Goal: Feedback & Contribution: Submit feedback/report problem

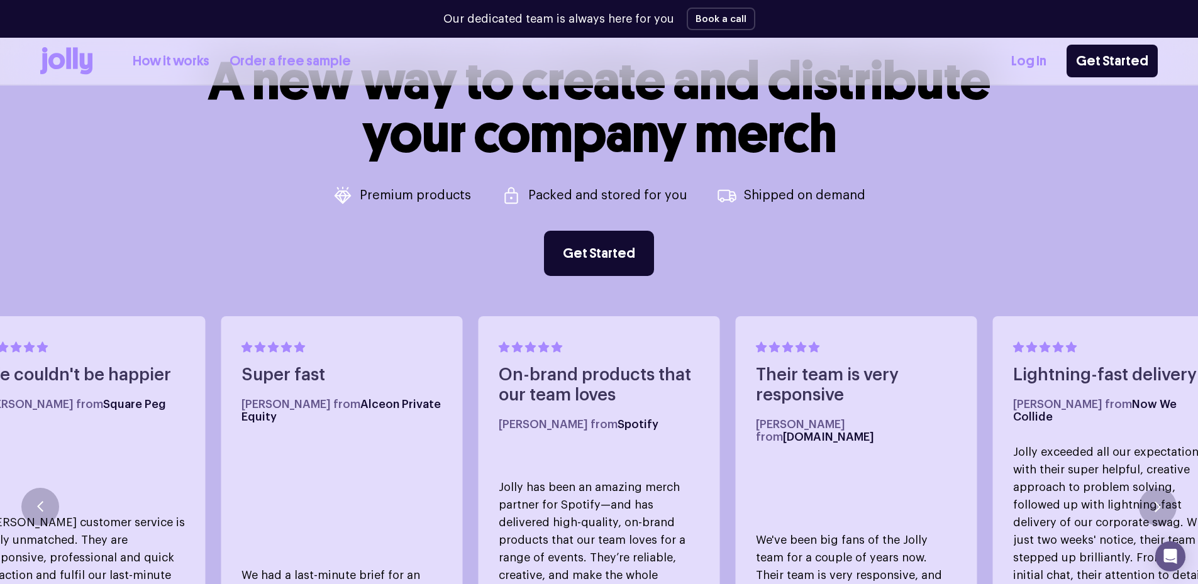
scroll to position [692, 0]
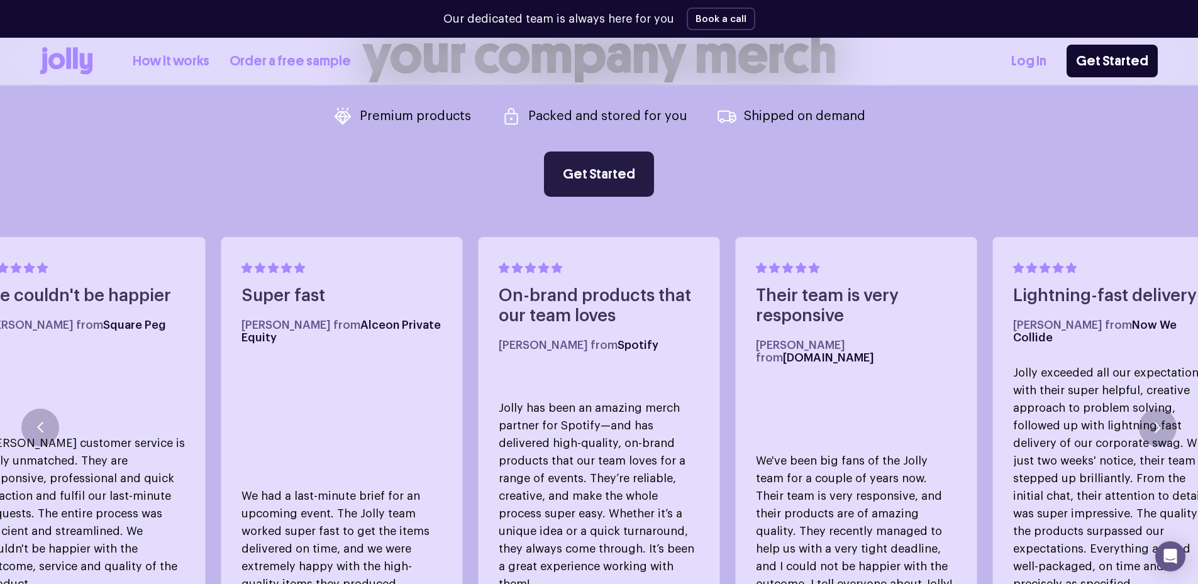
click at [616, 169] on link "Get Started" at bounding box center [599, 174] width 110 height 45
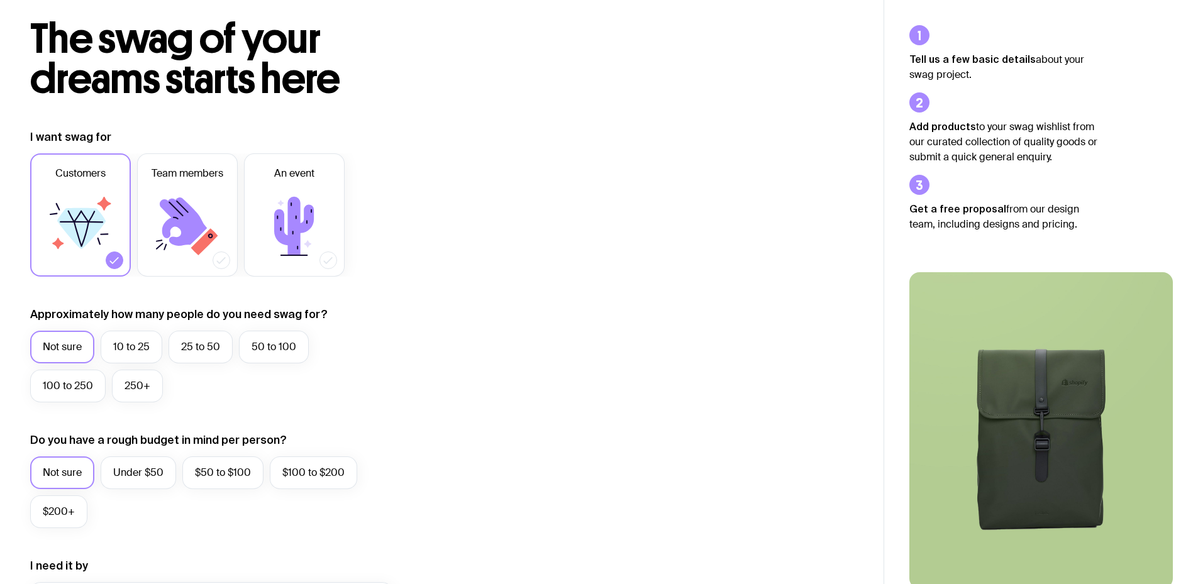
click at [193, 218] on icon at bounding box center [183, 221] width 47 height 48
click at [0, 0] on input "Team members" at bounding box center [0, 0] width 0 height 0
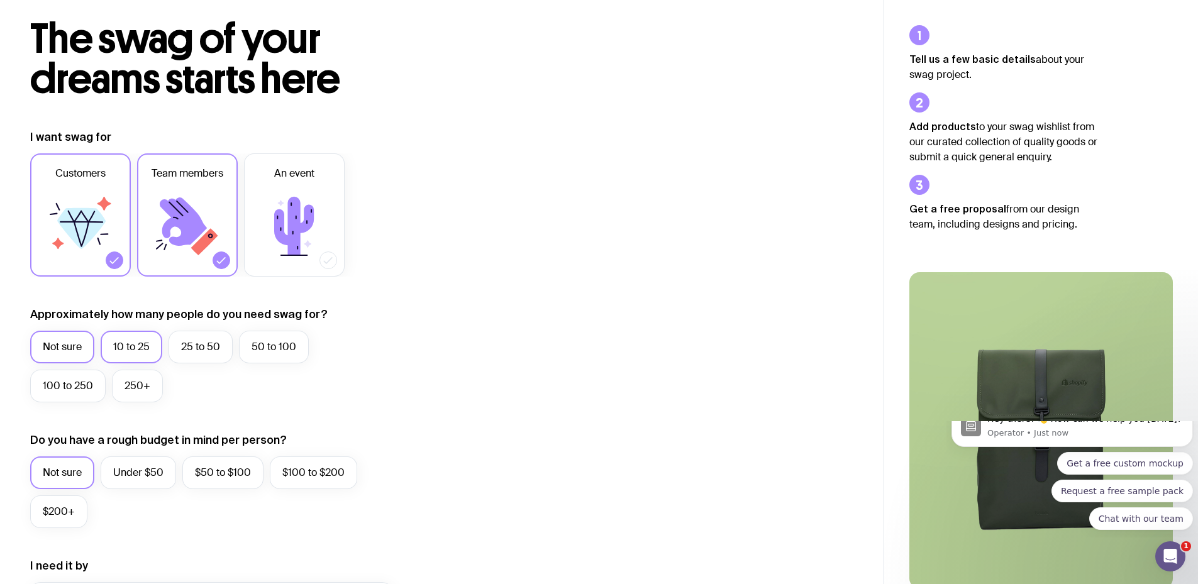
click at [140, 349] on label "10 to 25" at bounding box center [132, 347] width 62 height 33
click at [0, 0] on input "10 to 25" at bounding box center [0, 0] width 0 height 0
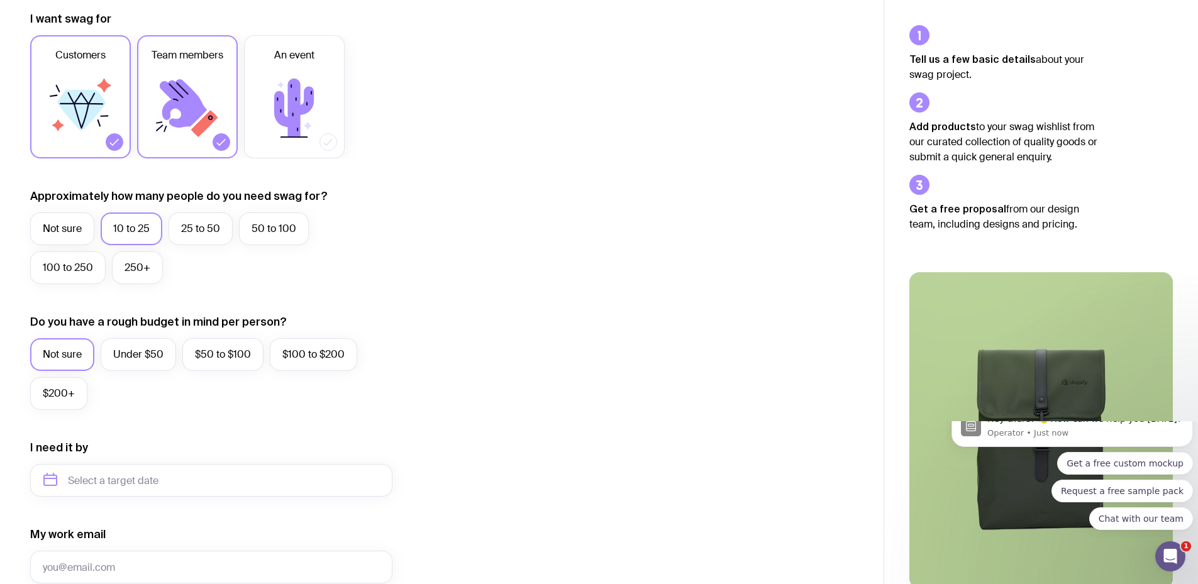
scroll to position [189, 0]
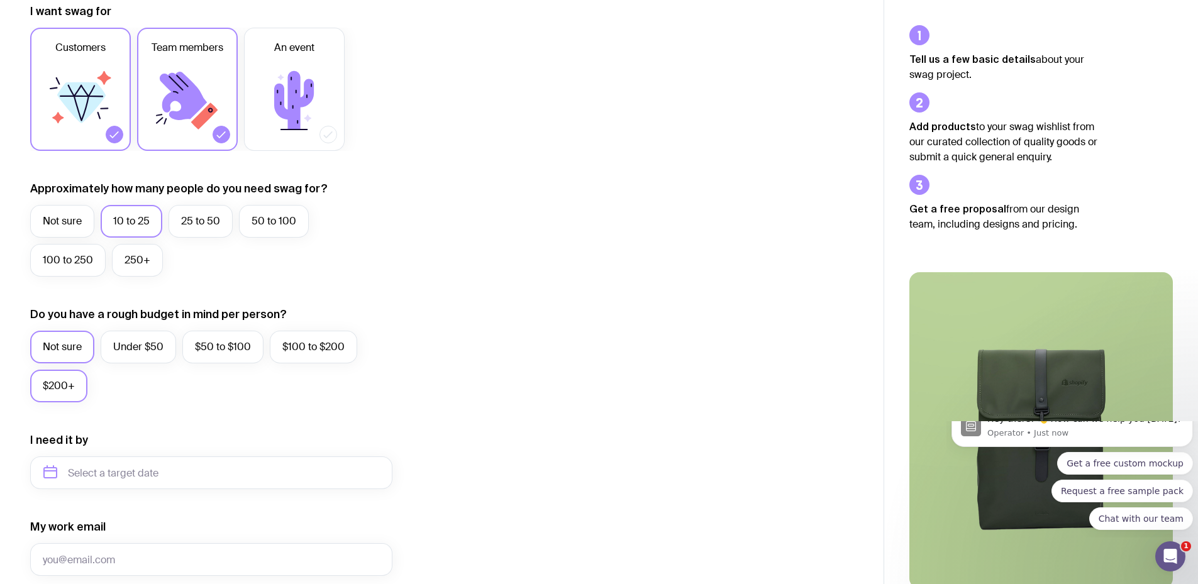
click at [58, 386] on label "$200+" at bounding box center [58, 386] width 57 height 33
click at [0, 0] on input "$200+" at bounding box center [0, 0] width 0 height 0
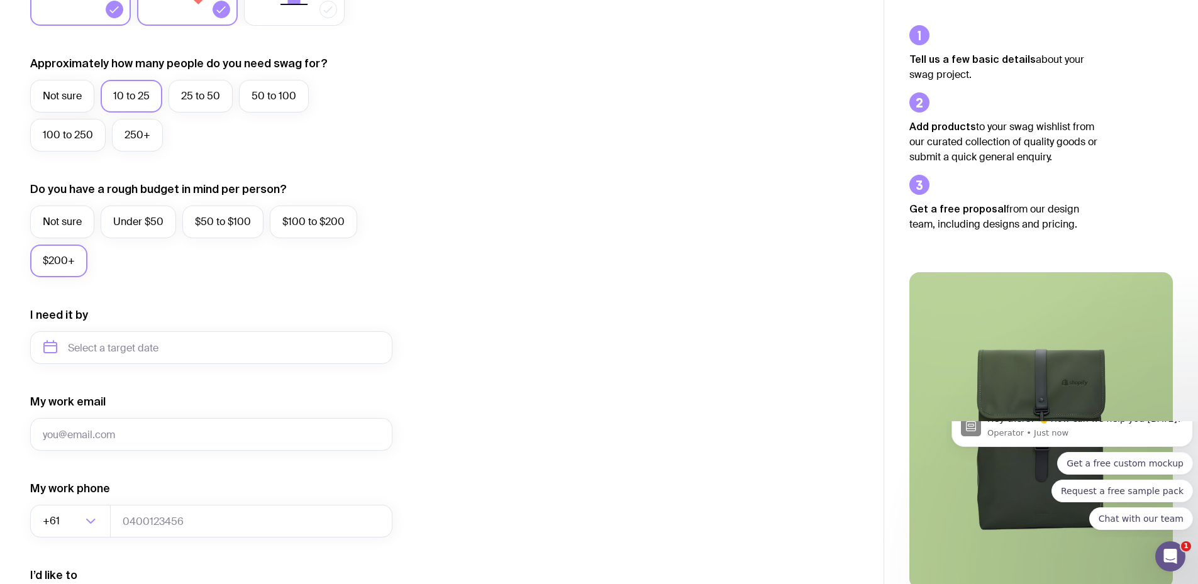
scroll to position [314, 0]
click at [143, 351] on input "text" at bounding box center [211, 347] width 362 height 33
click at [64, 502] on button "Oct" at bounding box center [59, 501] width 46 height 25
type input "[DATE]"
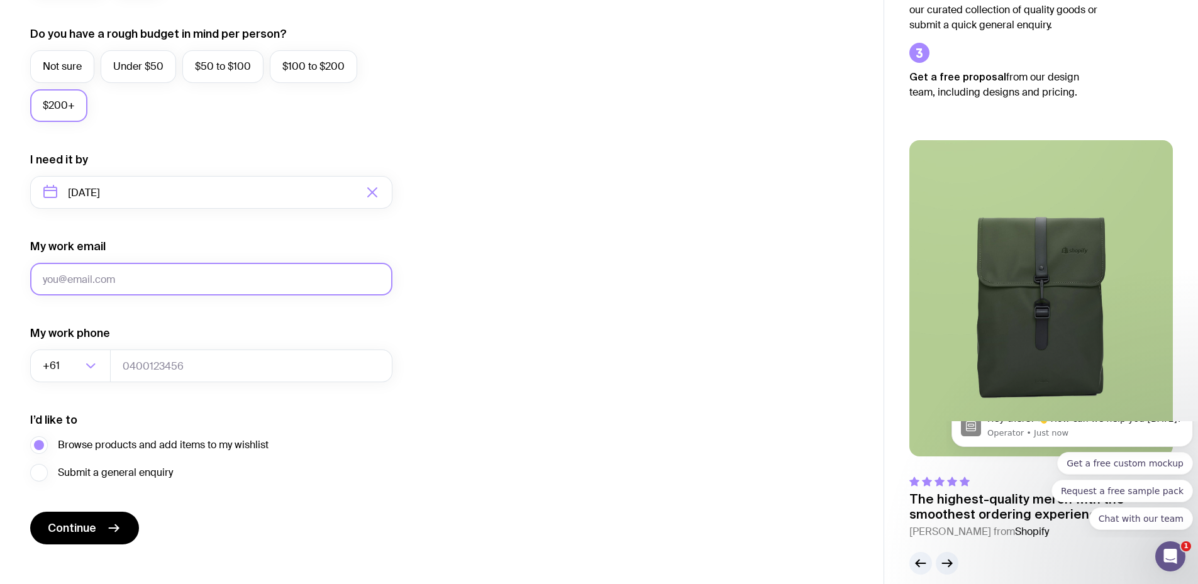
scroll to position [485, 0]
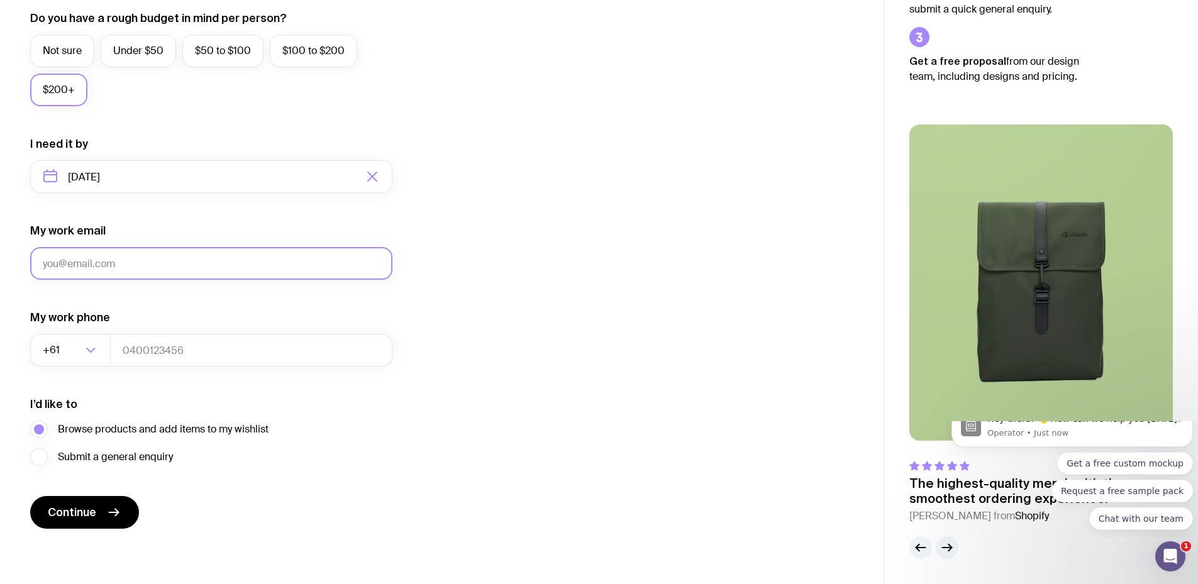
click at [150, 261] on input "My work email" at bounding box center [211, 263] width 362 height 33
type input "[EMAIL_ADDRESS][DOMAIN_NAME]"
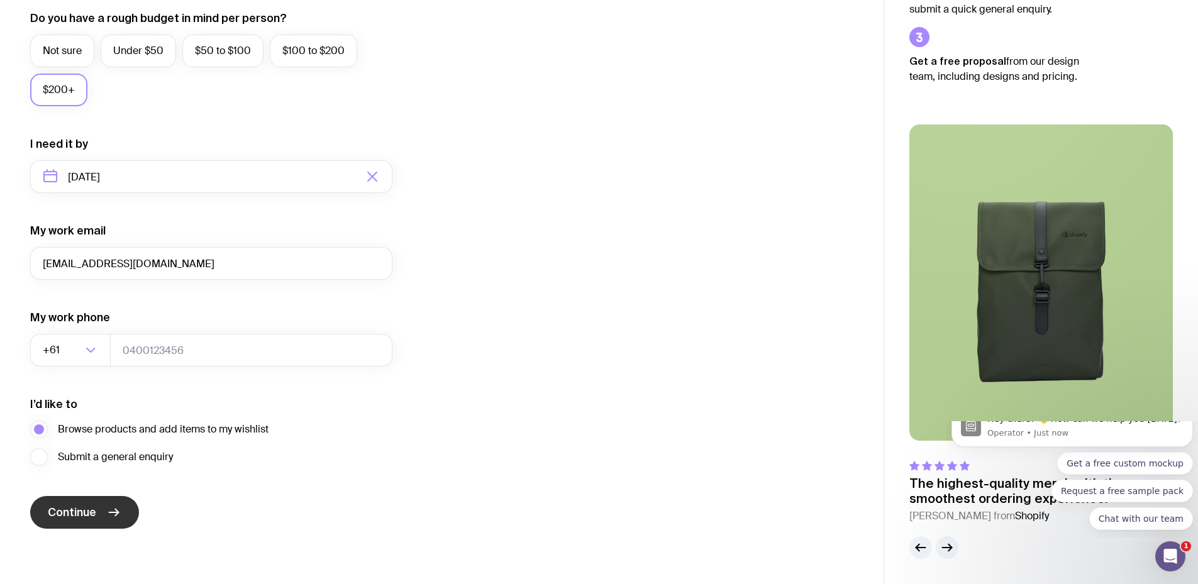
click at [94, 511] on span "Continue" at bounding box center [72, 512] width 48 height 15
type input "0434155051"
click at [80, 517] on span "Continue" at bounding box center [72, 512] width 48 height 15
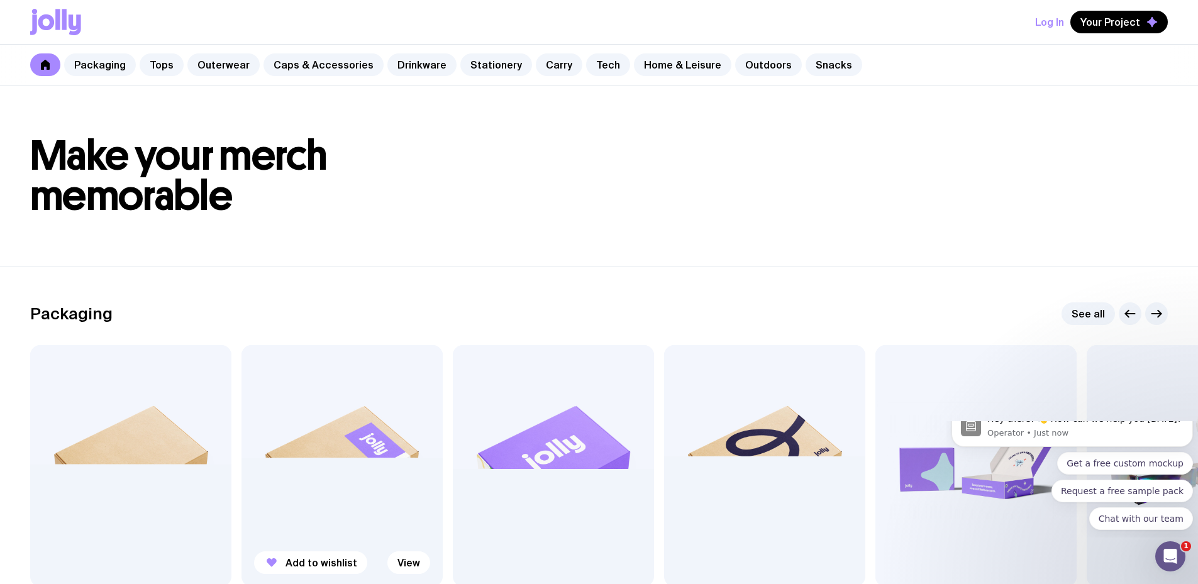
scroll to position [251, 0]
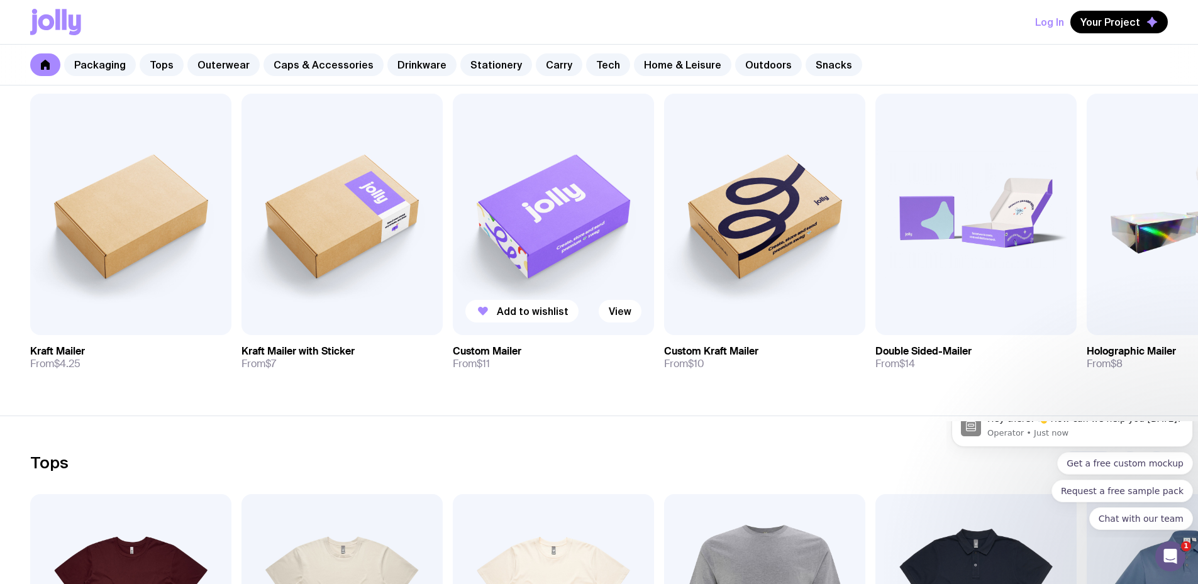
click at [536, 258] on img at bounding box center [553, 214] width 201 height 241
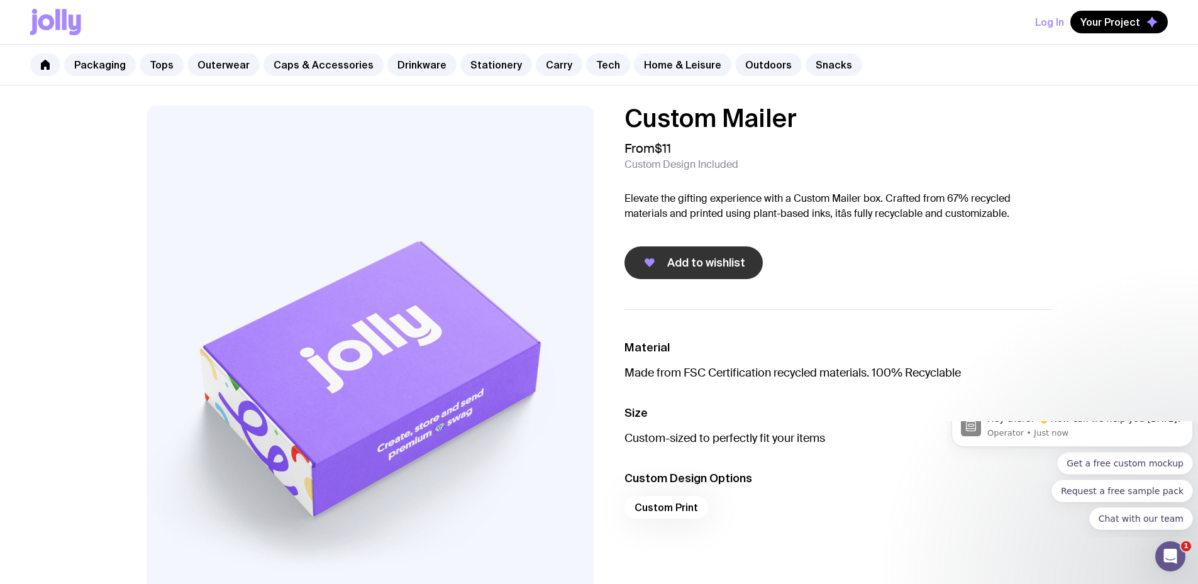
click at [686, 267] on span "Add to wishlist" at bounding box center [706, 262] width 78 height 15
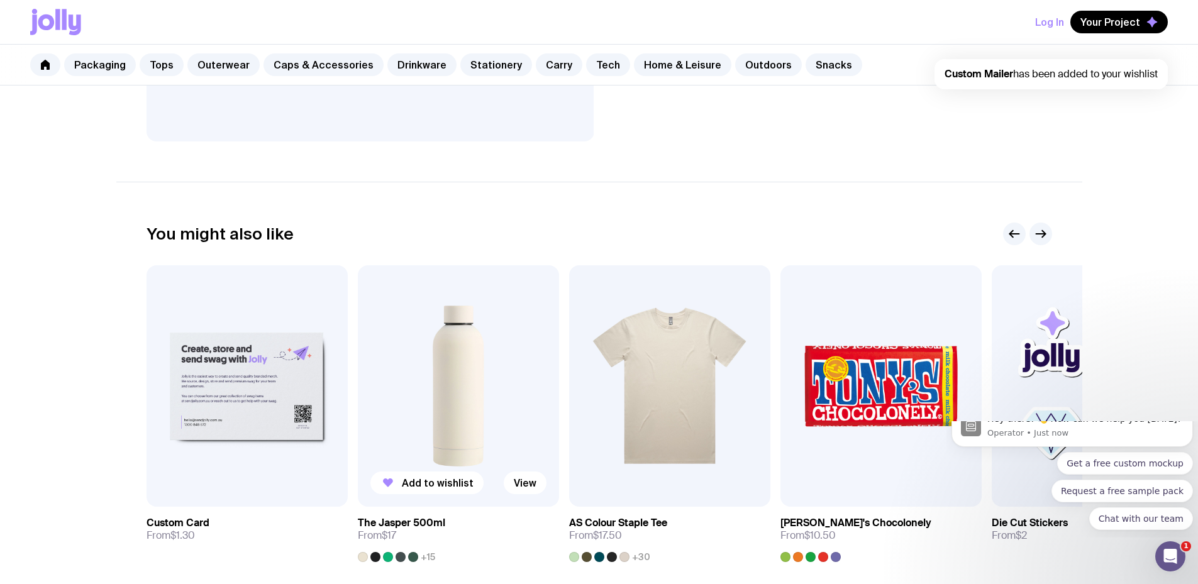
scroll to position [629, 0]
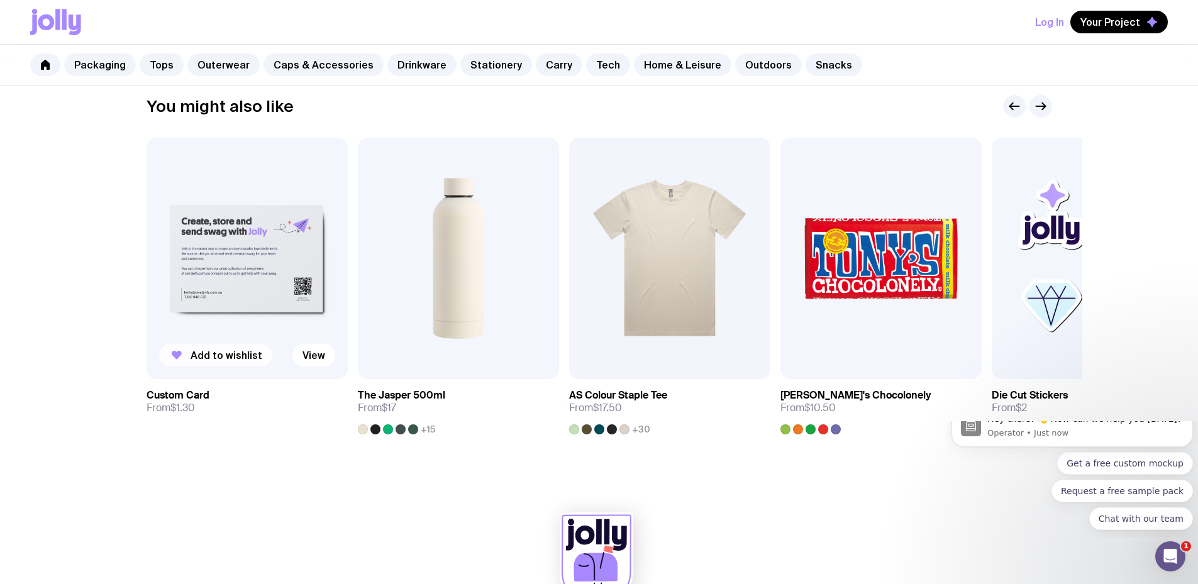
click at [215, 353] on span "Add to wishlist" at bounding box center [227, 355] width 72 height 13
click at [800, 431] on div at bounding box center [798, 429] width 10 height 10
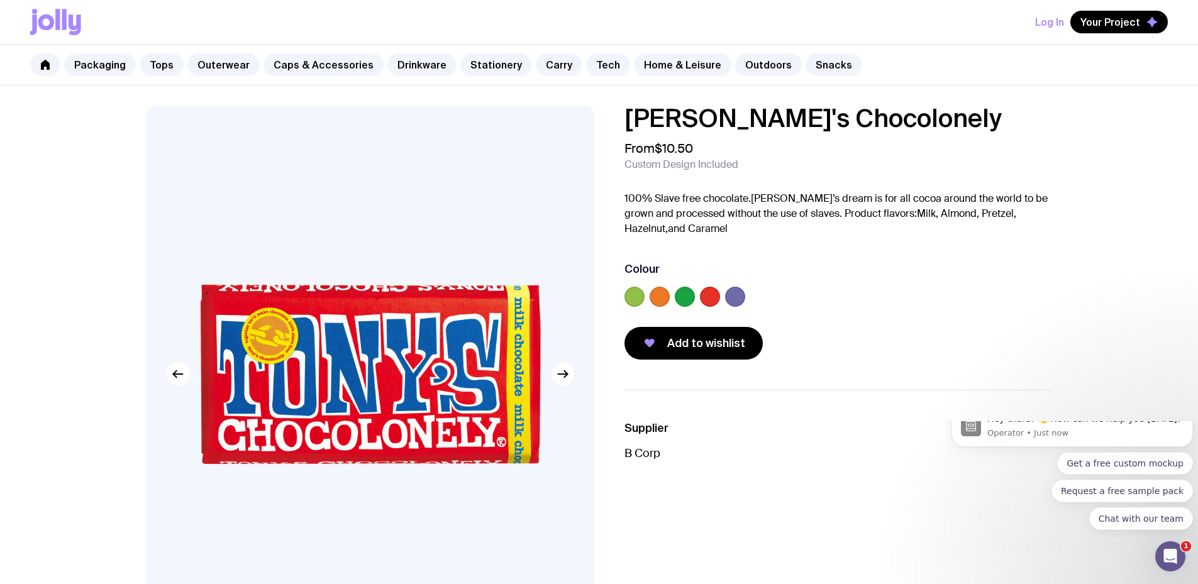
click at [652, 296] on label at bounding box center [659, 297] width 20 height 20
click at [0, 0] on input "radio" at bounding box center [0, 0] width 0 height 0
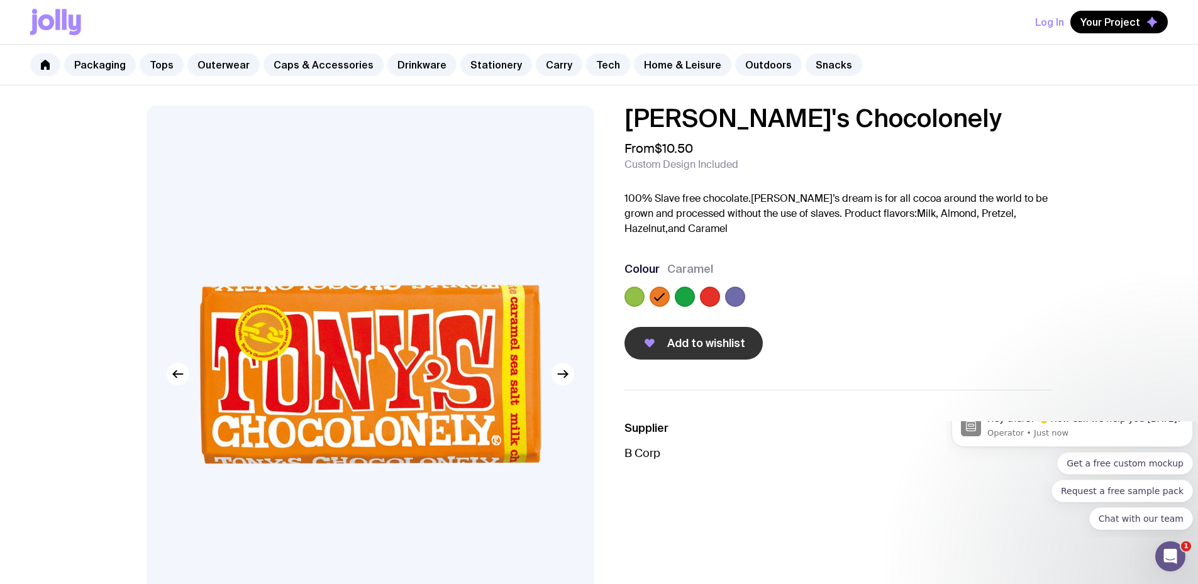
click at [702, 346] on span "Add to wishlist" at bounding box center [706, 343] width 78 height 15
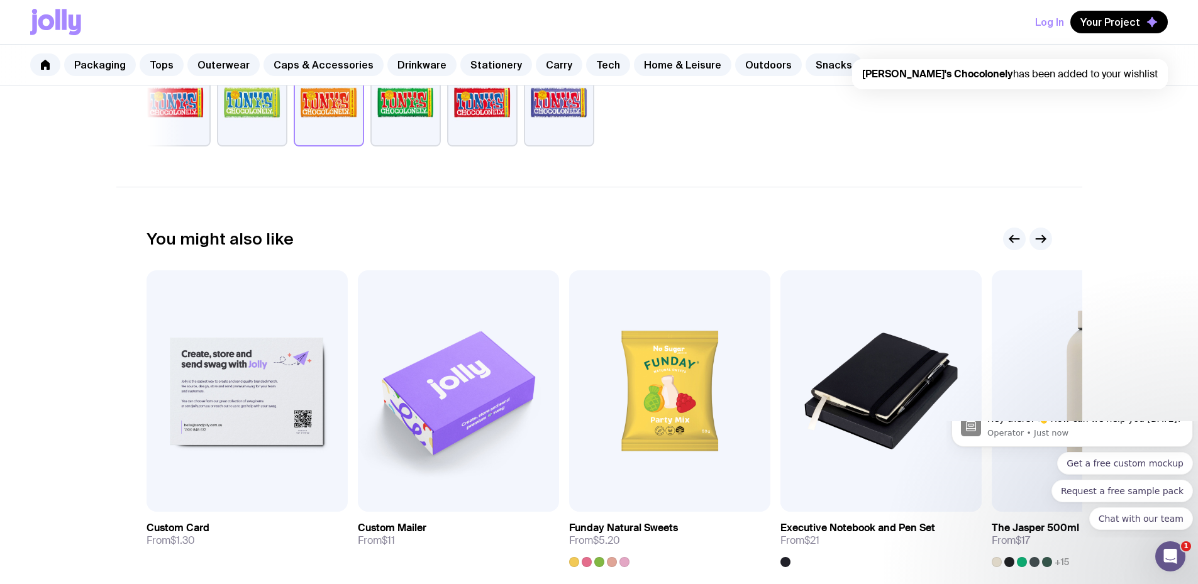
scroll to position [692, 0]
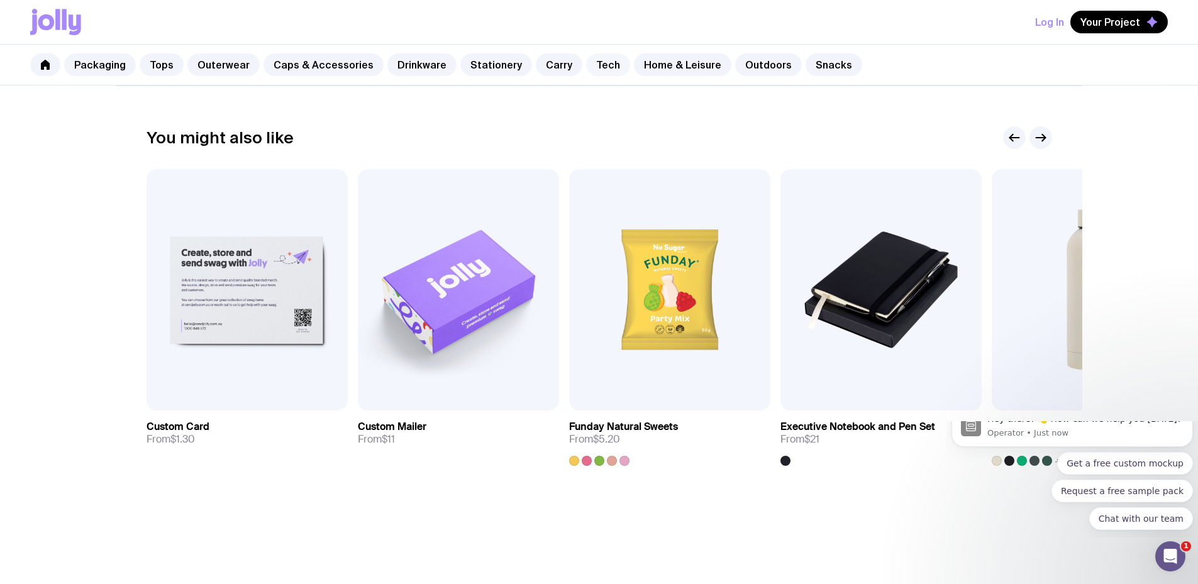
click at [593, 71] on link "Tech" at bounding box center [608, 64] width 44 height 23
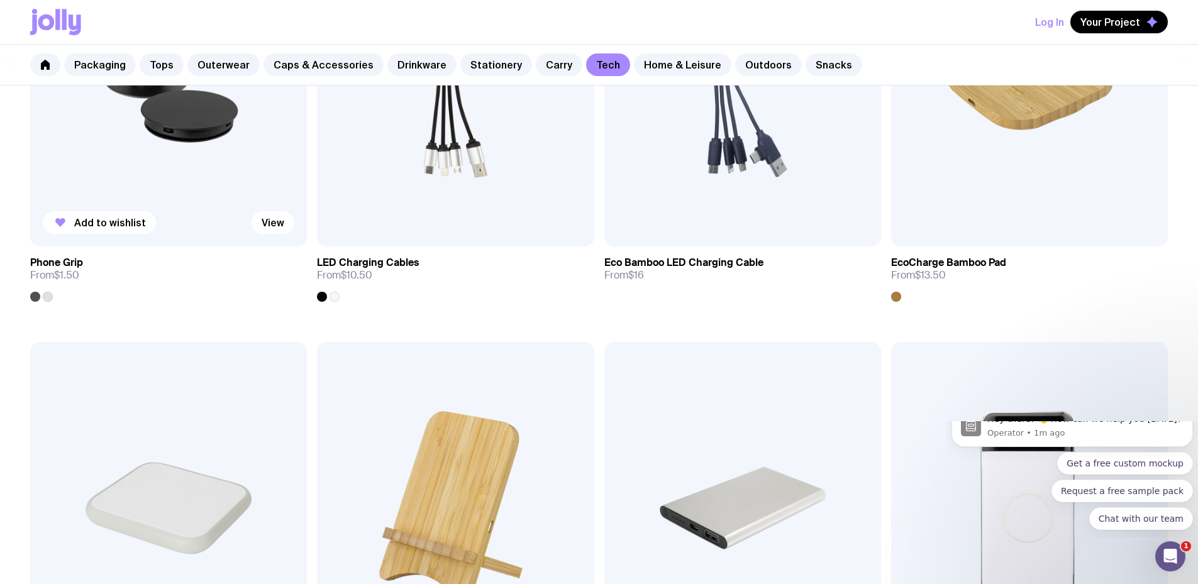
scroll to position [36, 0]
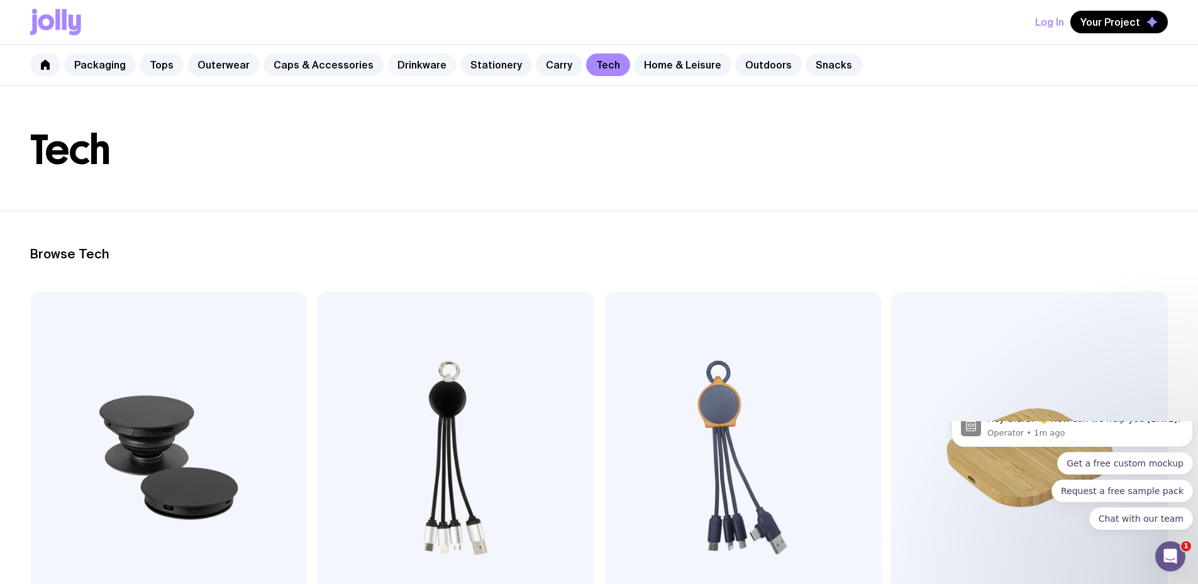
click at [424, 69] on link "Drinkware" at bounding box center [421, 64] width 69 height 23
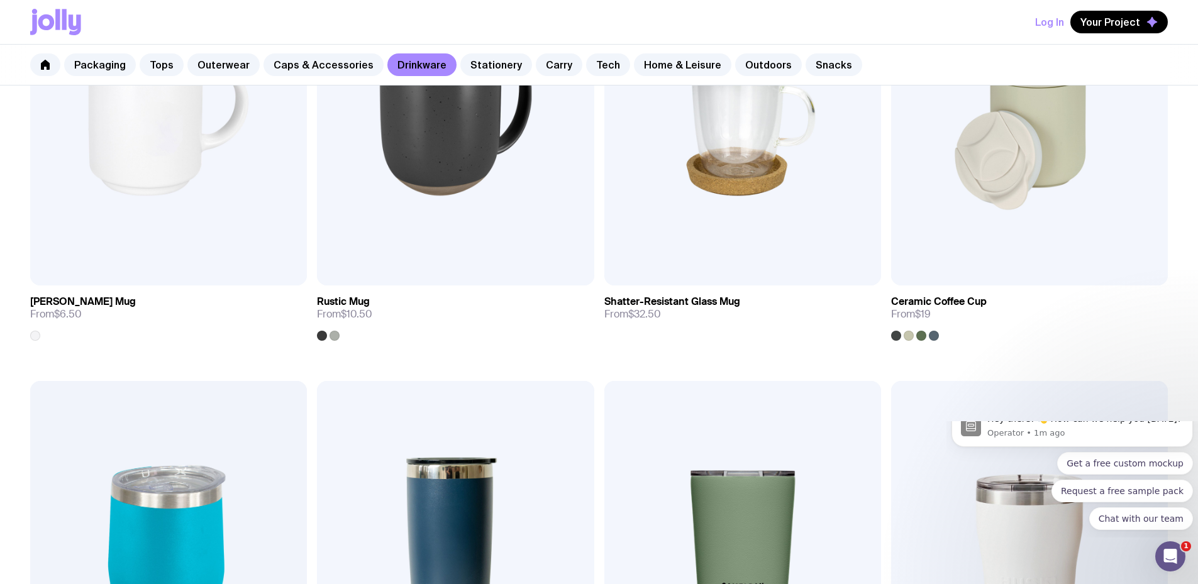
scroll to position [189, 0]
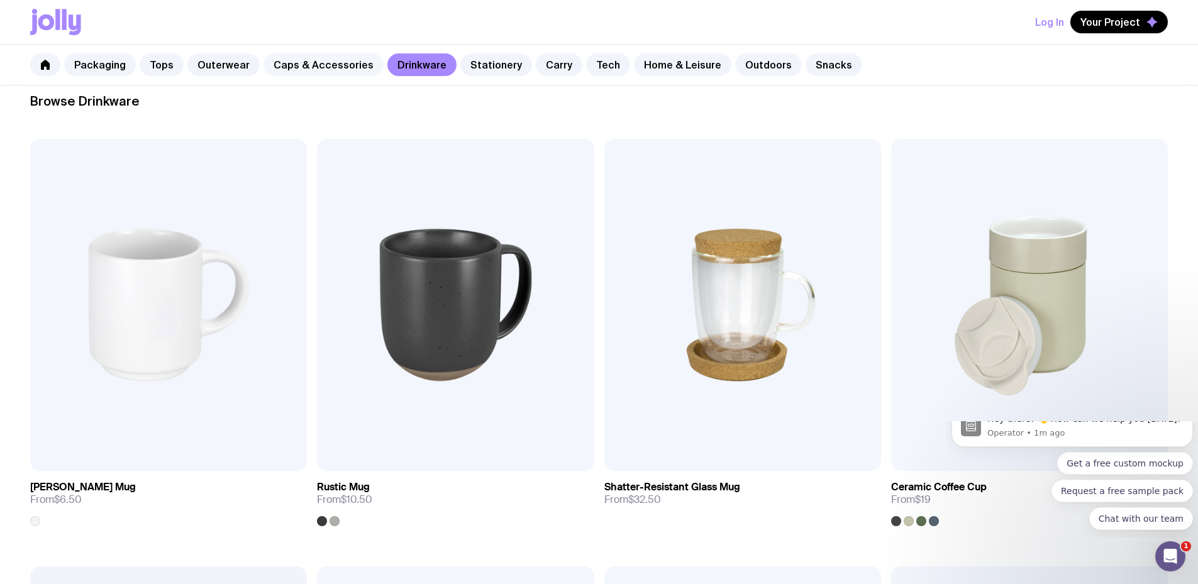
click at [336, 67] on link "Caps & Accessories" at bounding box center [323, 64] width 120 height 23
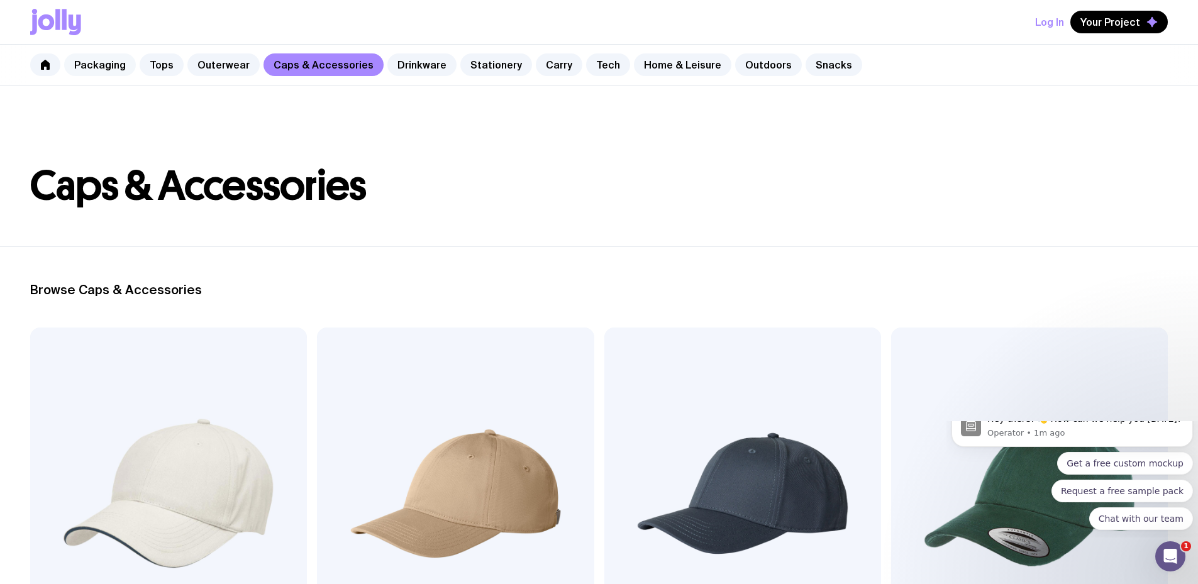
click at [109, 65] on link "Packaging" at bounding box center [100, 64] width 72 height 23
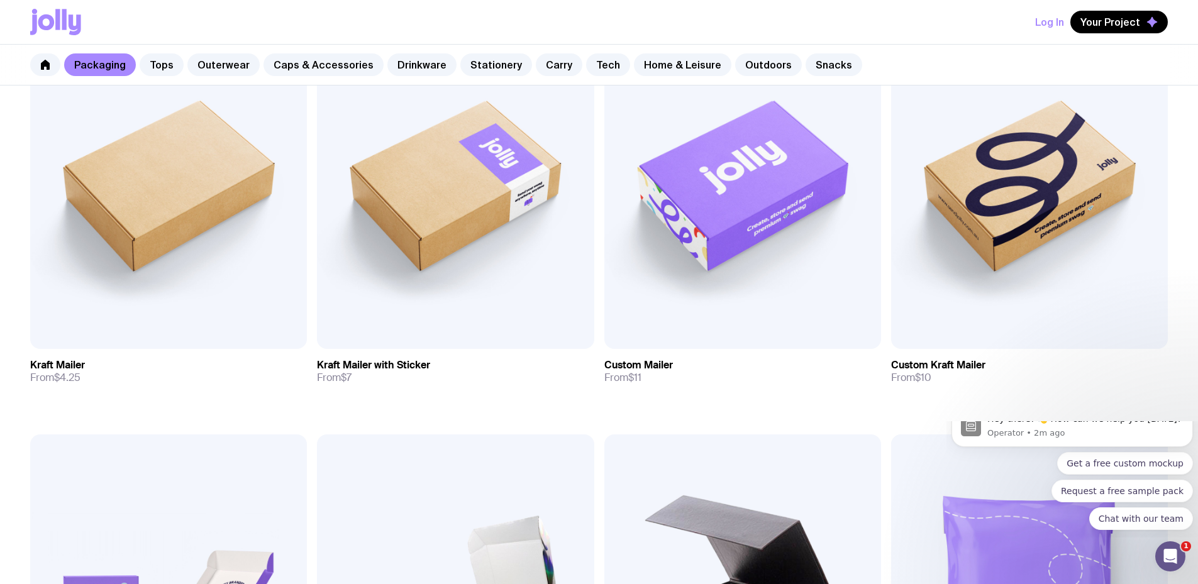
scroll to position [126, 0]
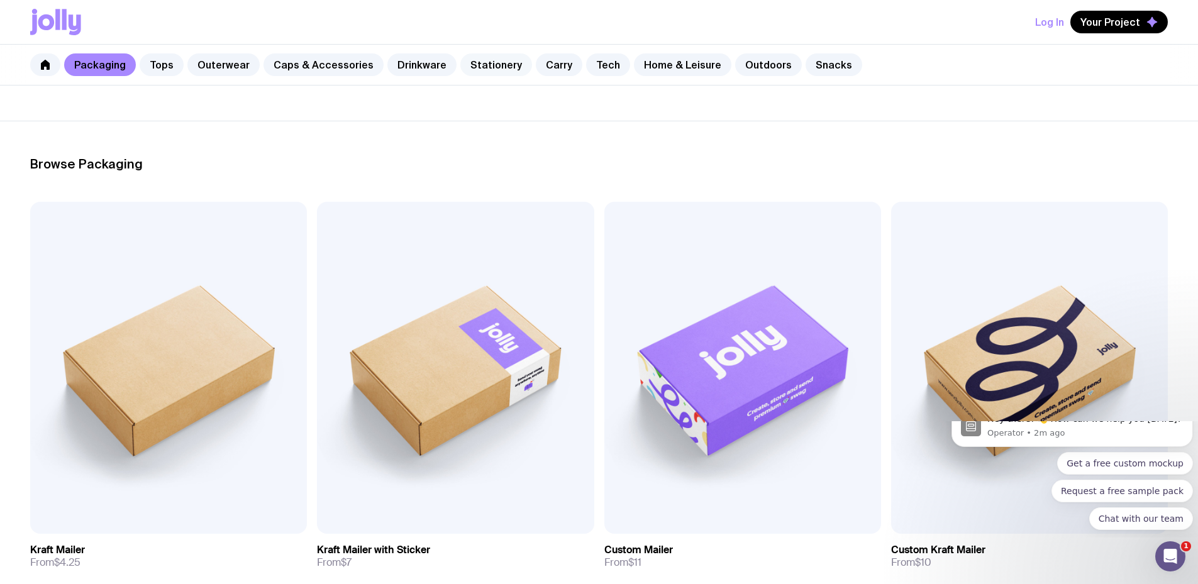
click at [474, 65] on link "Stationery" at bounding box center [496, 64] width 72 height 23
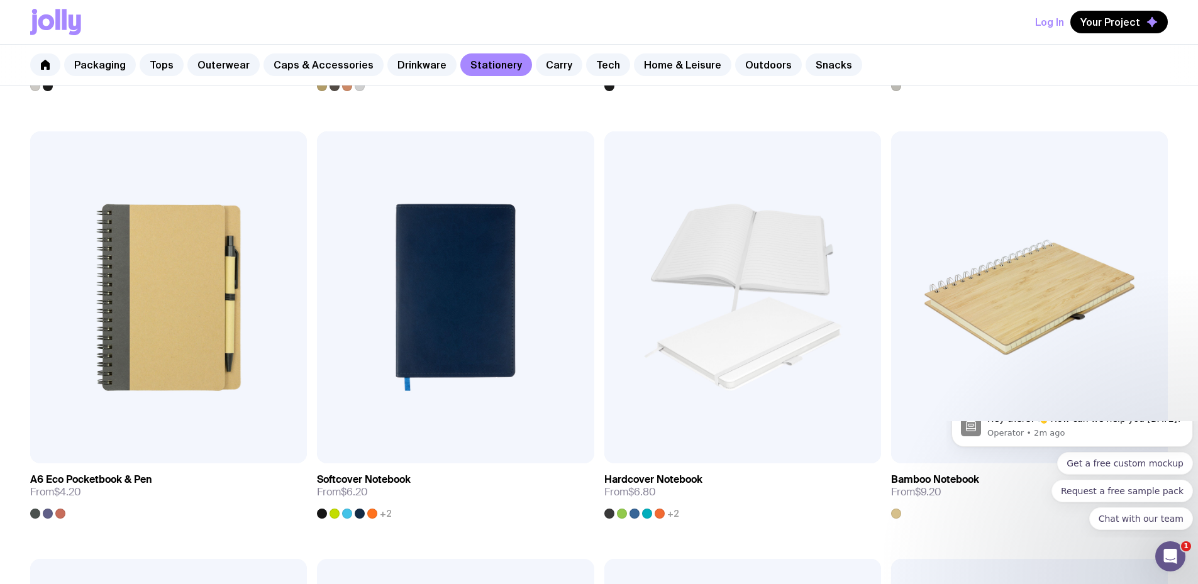
scroll to position [880, 0]
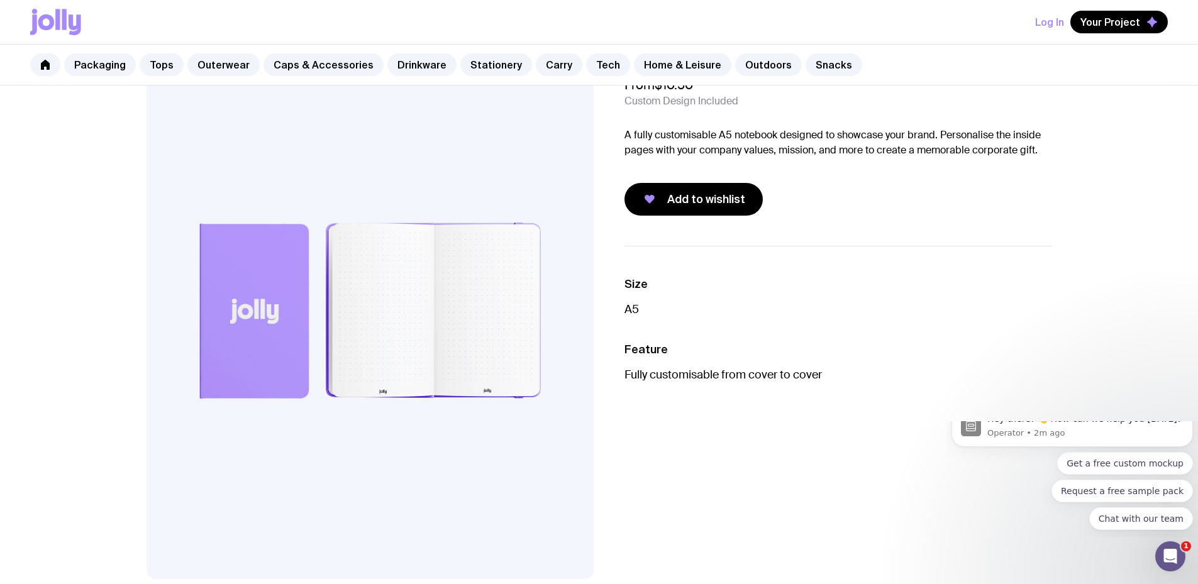
scroll to position [63, 0]
click at [695, 194] on span "Add to wishlist" at bounding box center [706, 199] width 78 height 15
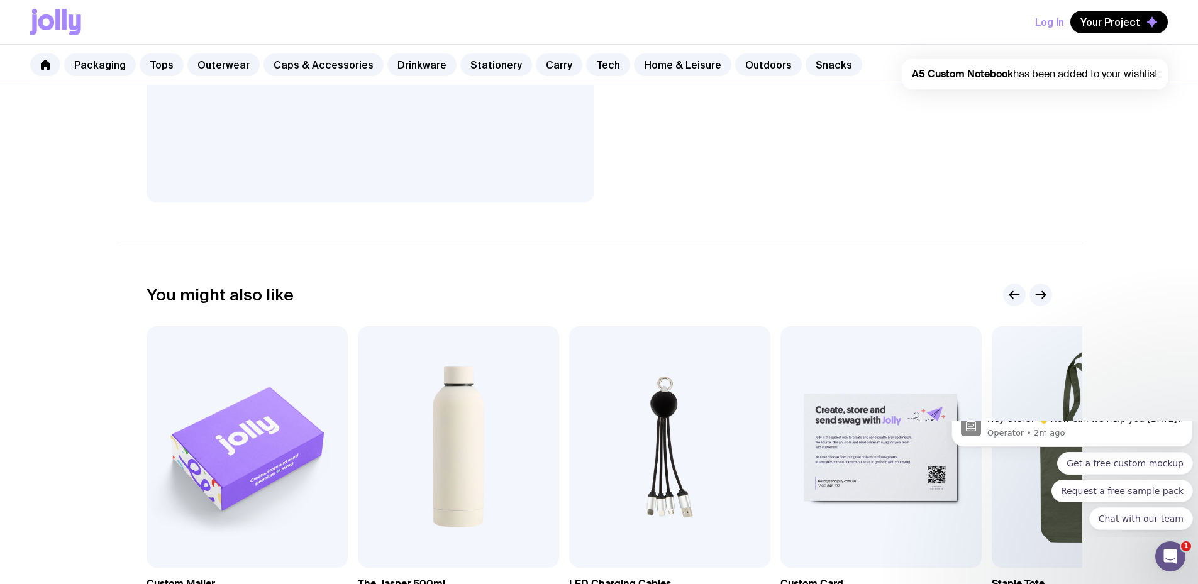
scroll to position [629, 0]
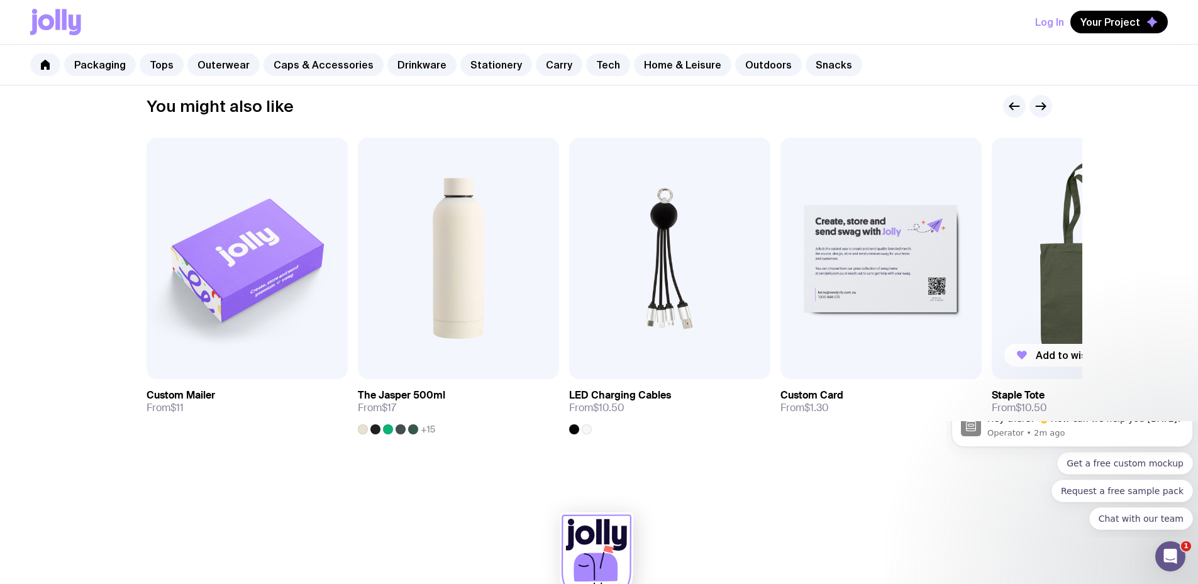
click at [1046, 317] on img at bounding box center [1092, 258] width 201 height 241
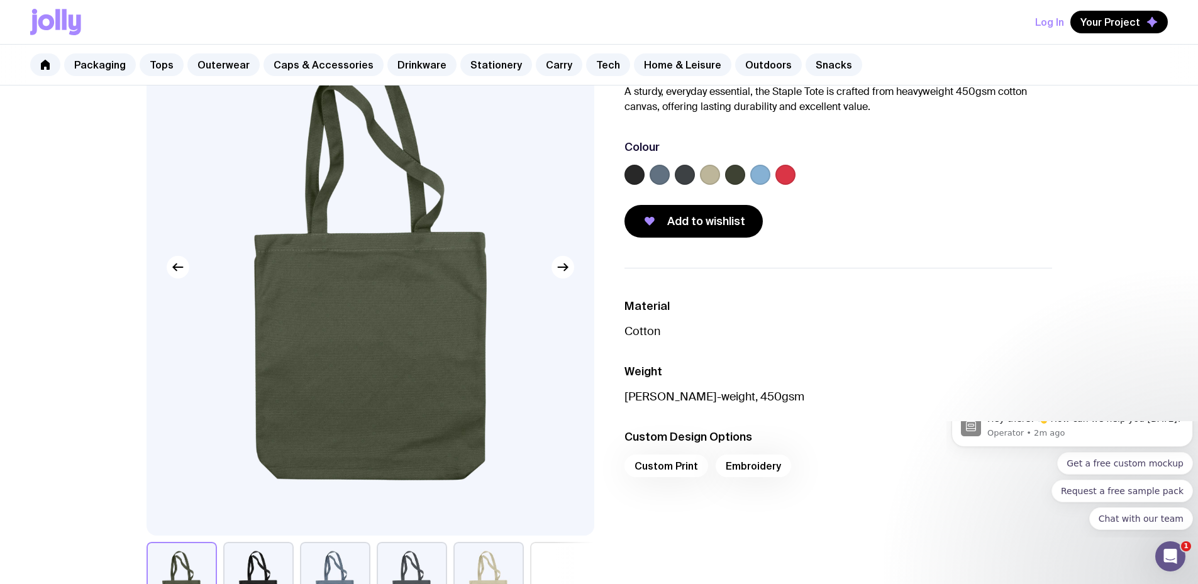
scroll to position [126, 0]
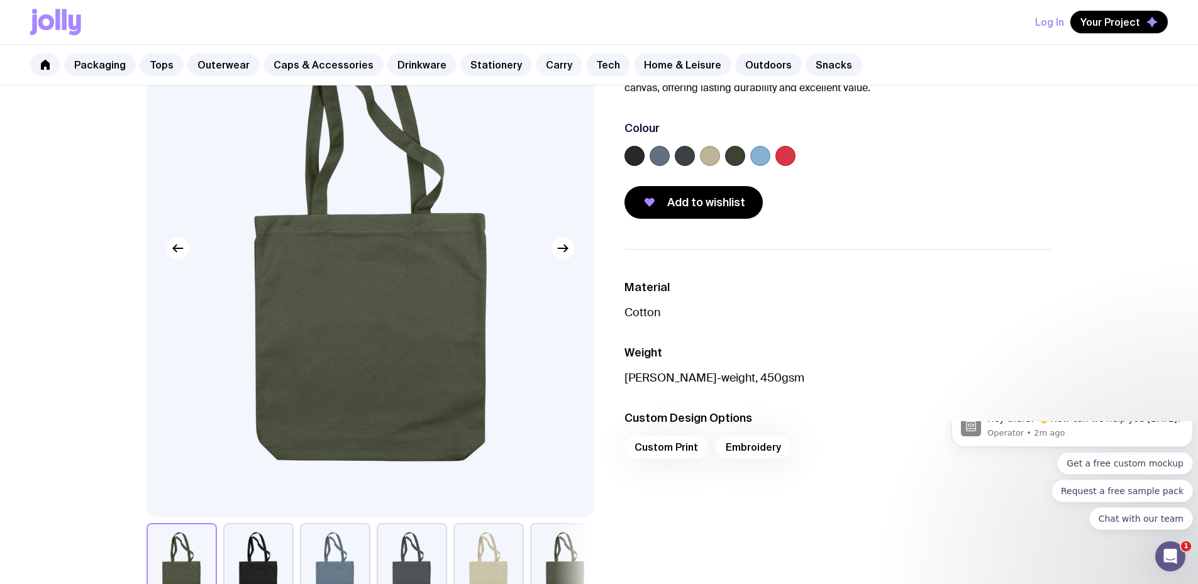
click at [537, 67] on link "Carry" at bounding box center [559, 64] width 47 height 23
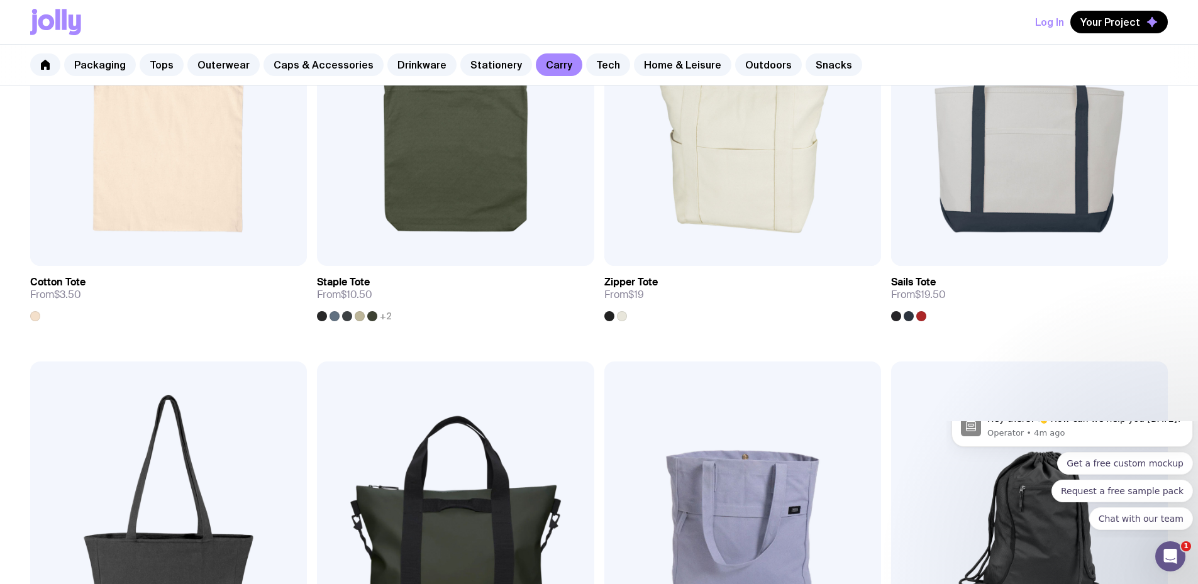
scroll to position [189, 0]
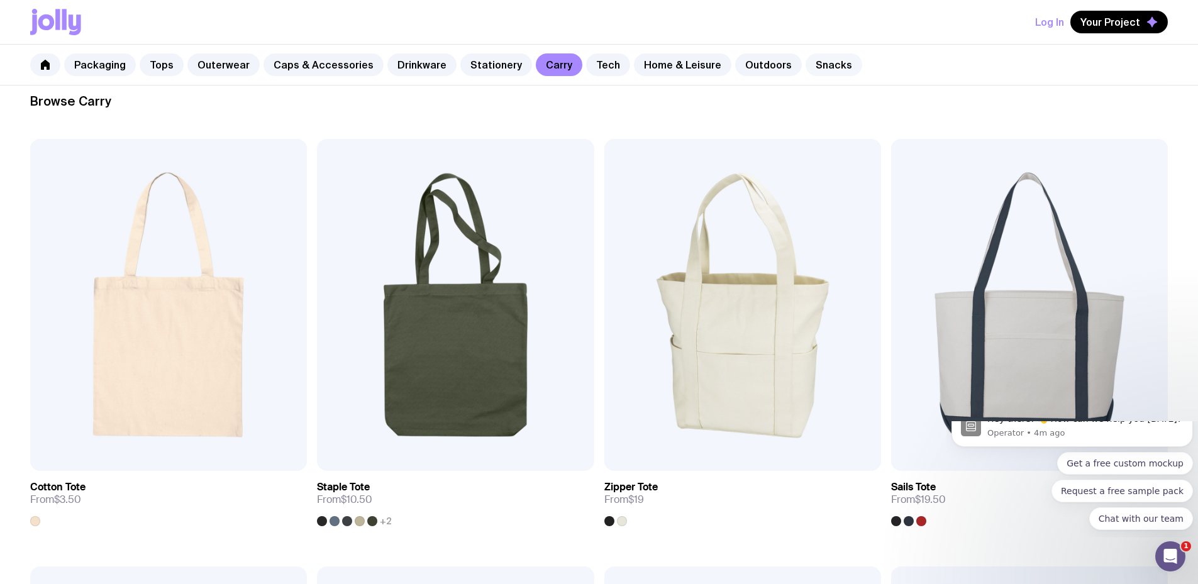
click at [819, 70] on link "Snacks" at bounding box center [833, 64] width 57 height 23
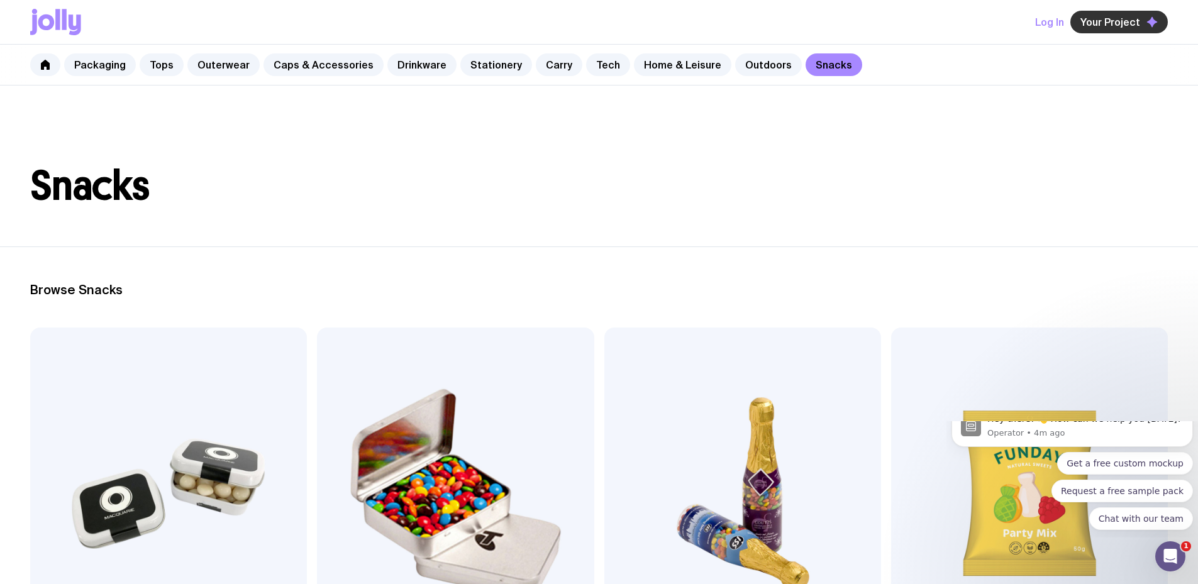
click at [1124, 19] on span "Your Project" at bounding box center [1110, 22] width 60 height 13
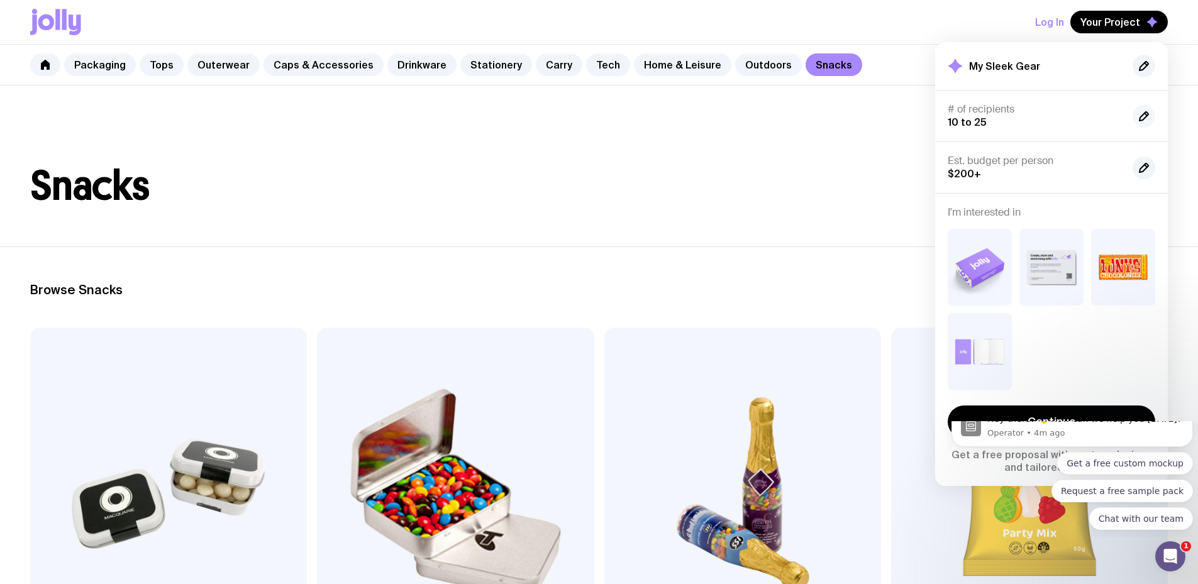
click at [1141, 114] on icon "button" at bounding box center [1143, 116] width 15 height 15
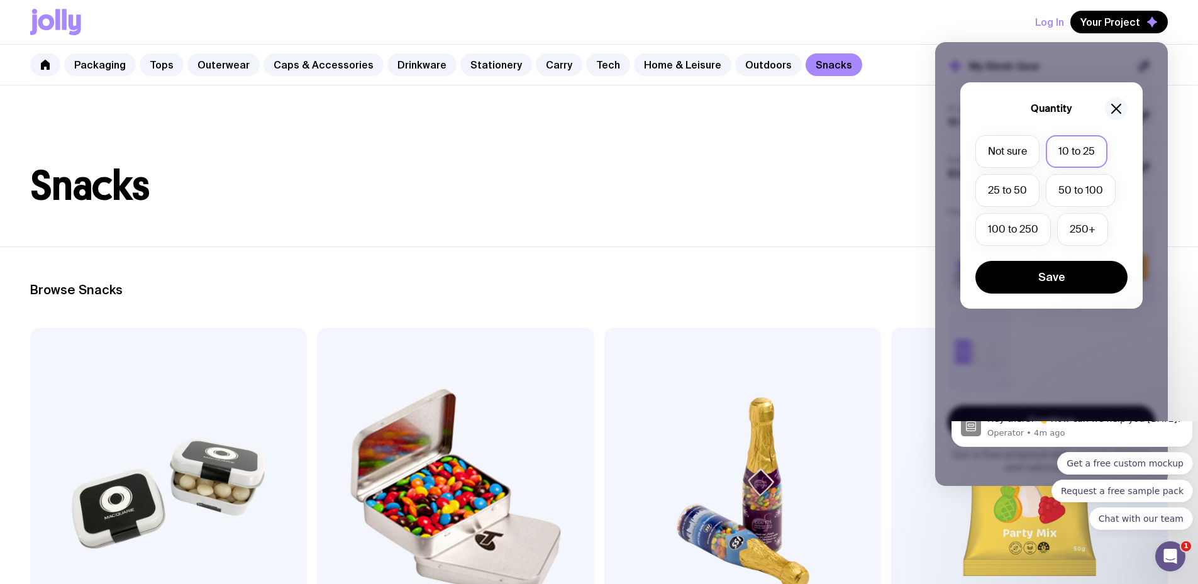
click at [1120, 109] on icon "button" at bounding box center [1115, 108] width 15 height 15
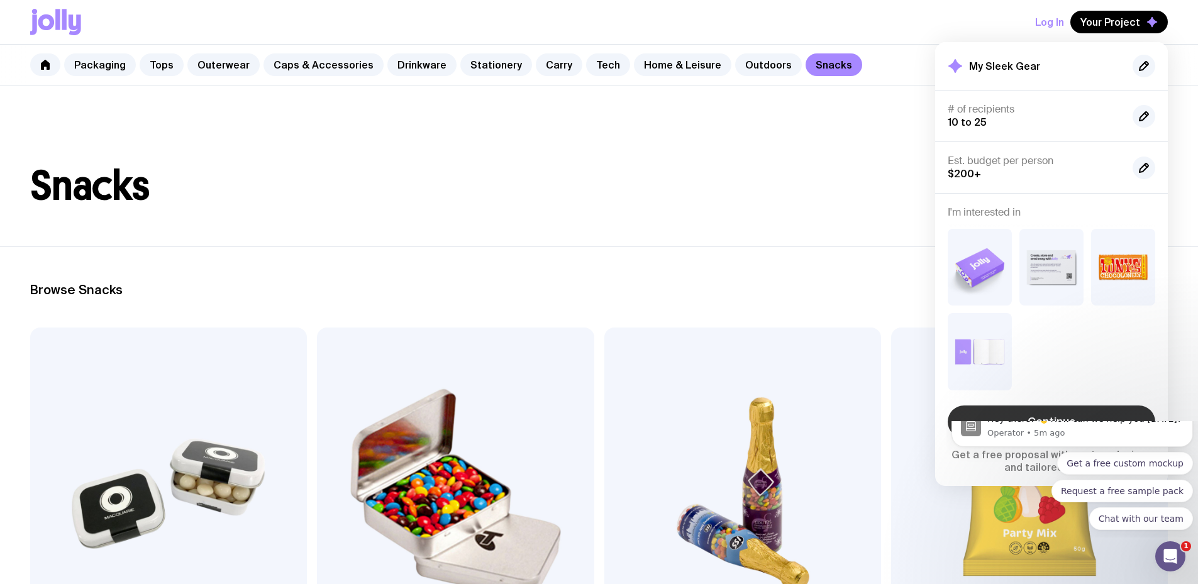
click at [1018, 417] on link "Continue" at bounding box center [1051, 422] width 207 height 33
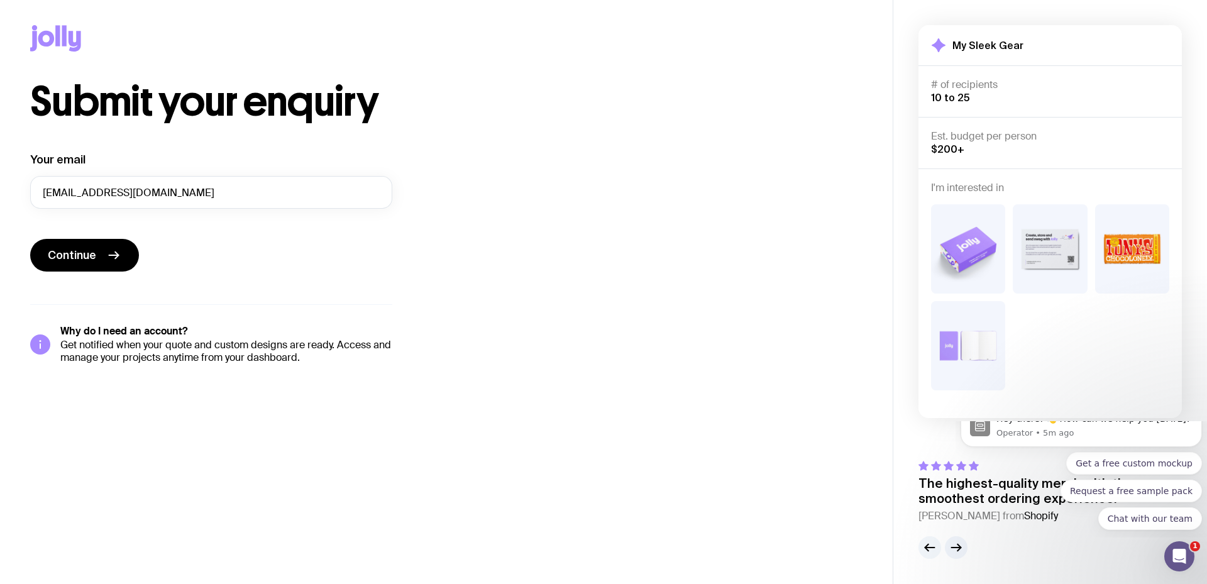
click at [934, 548] on icon "button" at bounding box center [929, 548] width 9 height 0
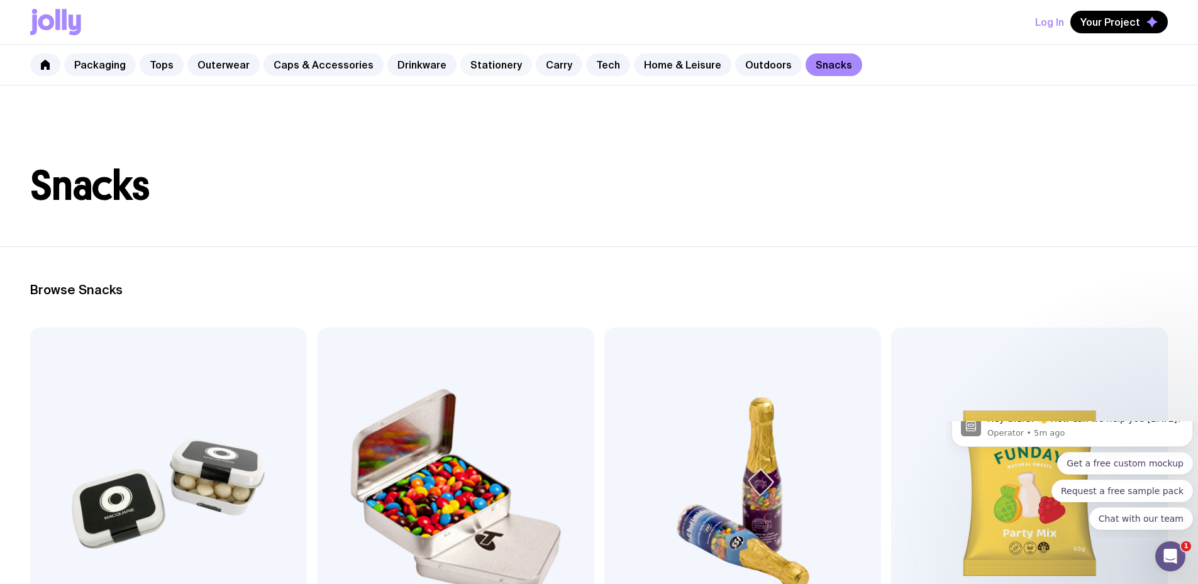
click at [483, 62] on link "Stationery" at bounding box center [496, 64] width 72 height 23
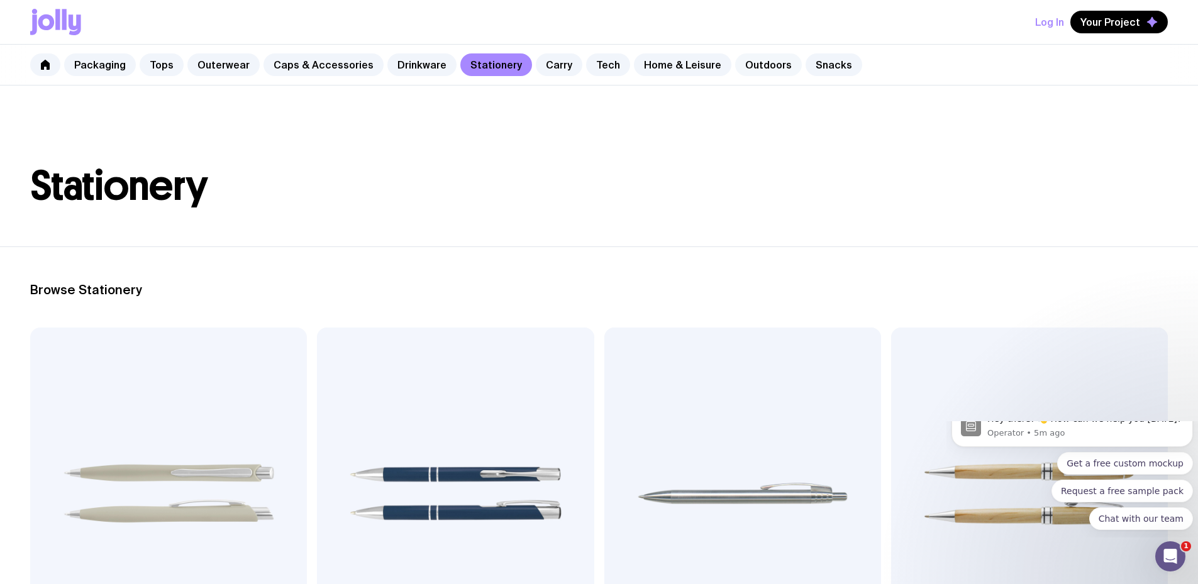
click at [745, 66] on link "Outdoors" at bounding box center [768, 64] width 67 height 23
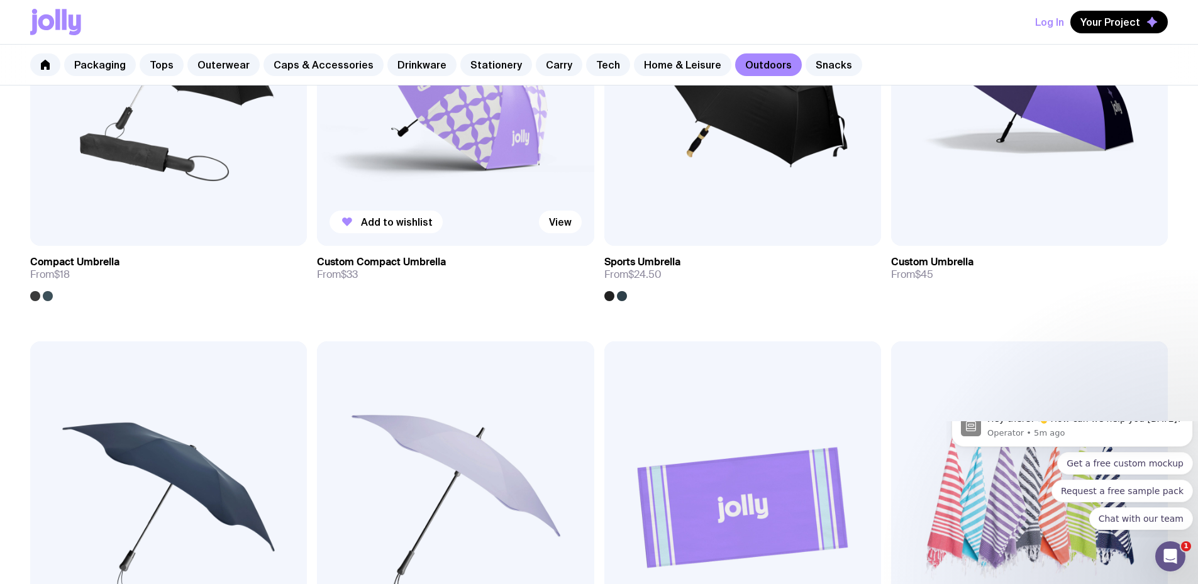
scroll to position [351, 0]
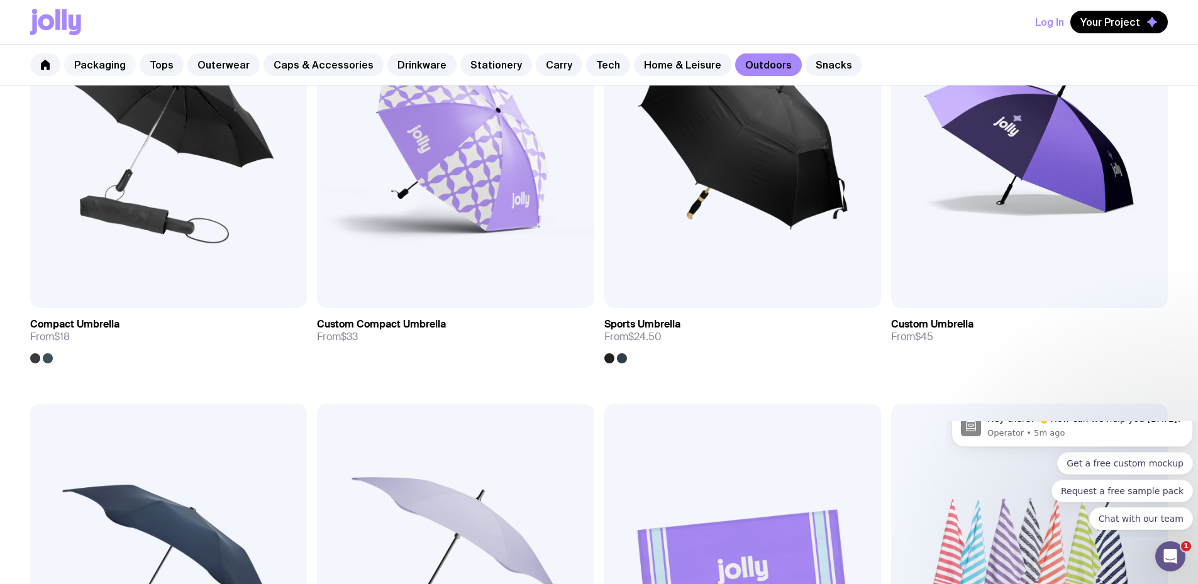
click at [105, 67] on link "Packaging" at bounding box center [100, 64] width 72 height 23
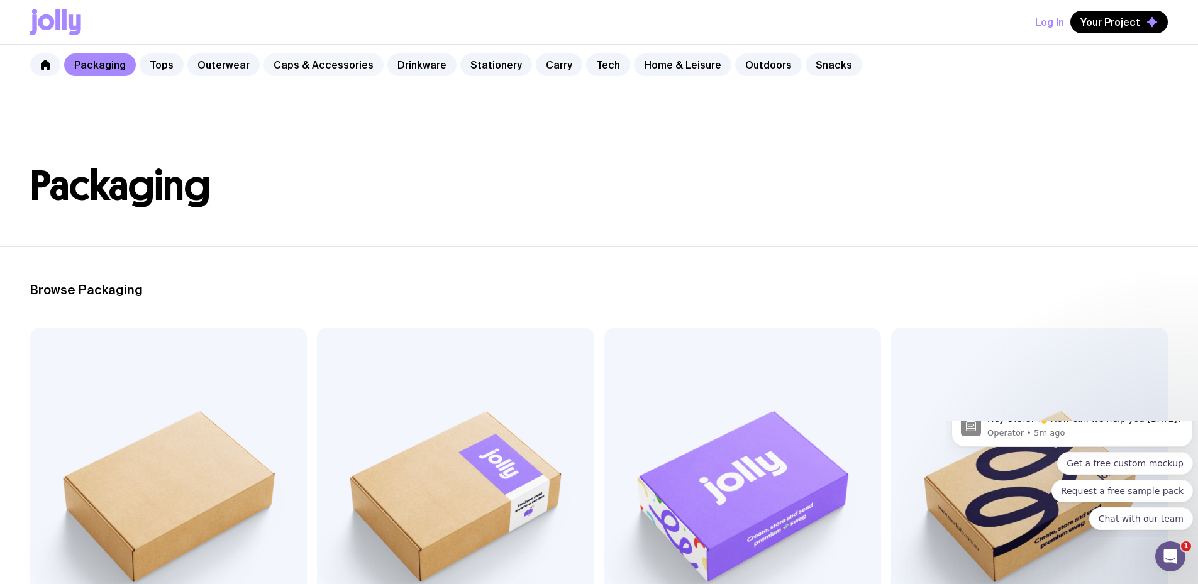
click at [267, 63] on link "Caps & Accessories" at bounding box center [323, 64] width 120 height 23
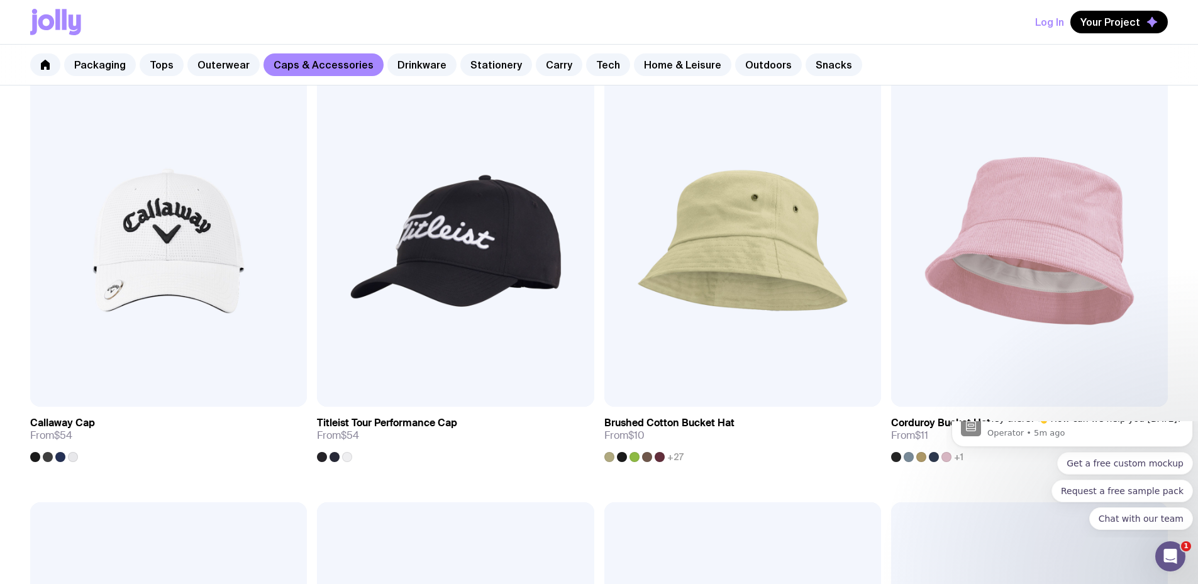
scroll to position [1169, 0]
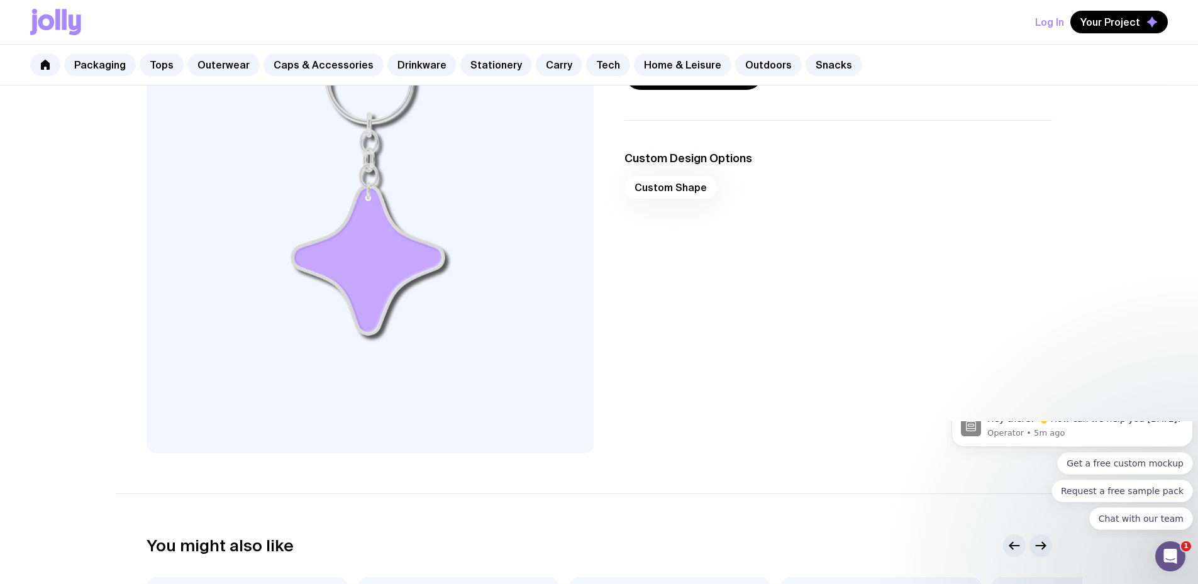
scroll to position [189, 0]
click at [664, 190] on div "Custom Shape" at bounding box center [838, 192] width 428 height 30
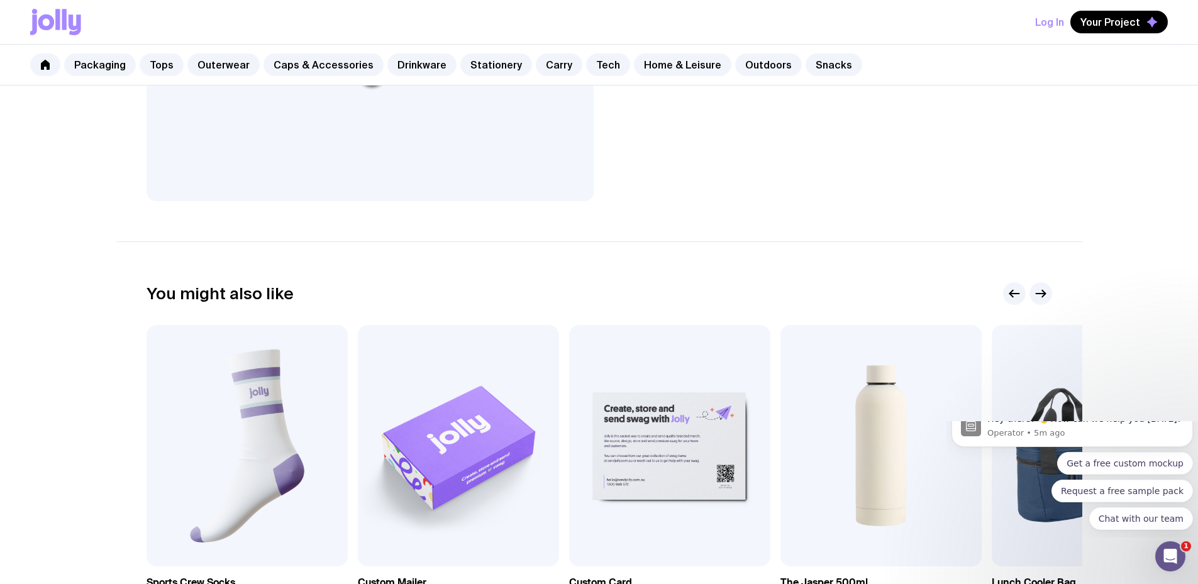
scroll to position [629, 0]
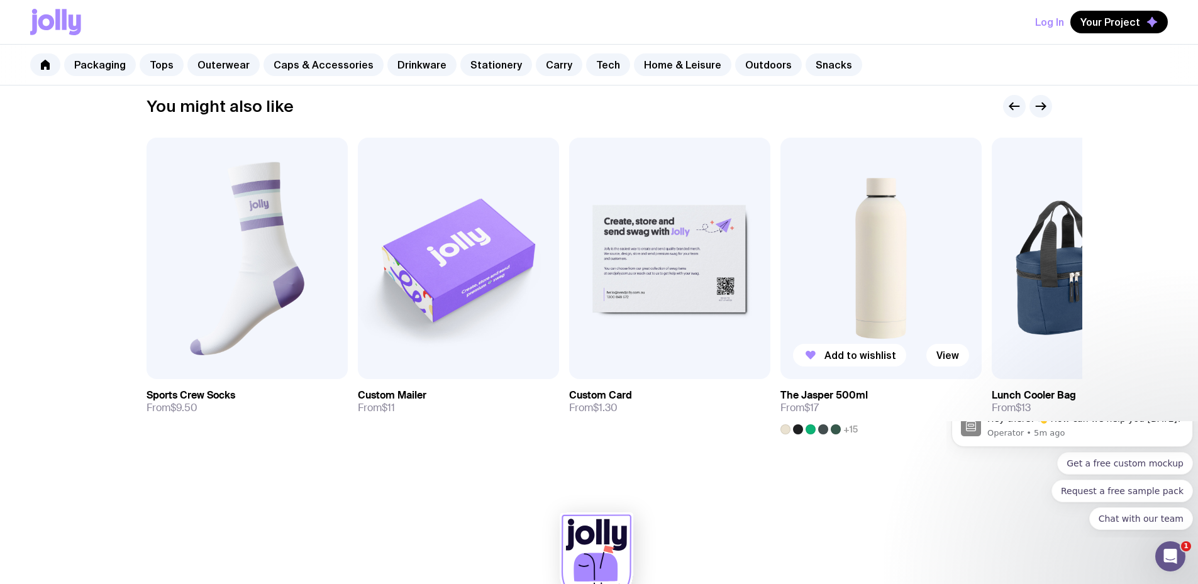
click at [878, 306] on img at bounding box center [880, 258] width 201 height 241
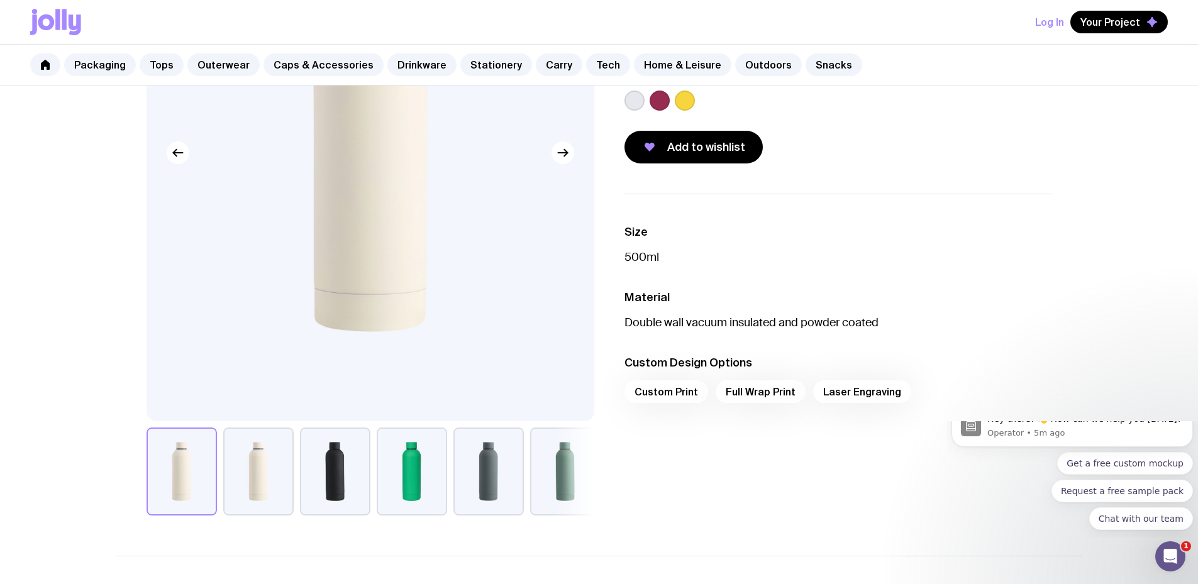
scroll to position [63, 0]
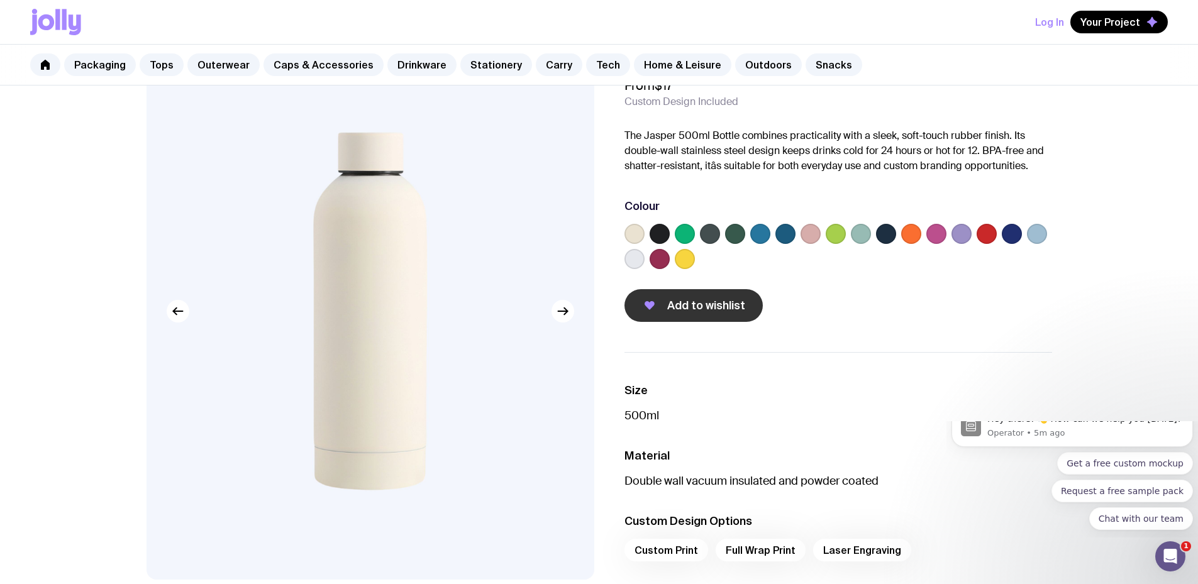
click at [732, 307] on span "Add to wishlist" at bounding box center [706, 305] width 78 height 15
click at [677, 65] on link "Home & Leisure" at bounding box center [682, 64] width 97 height 23
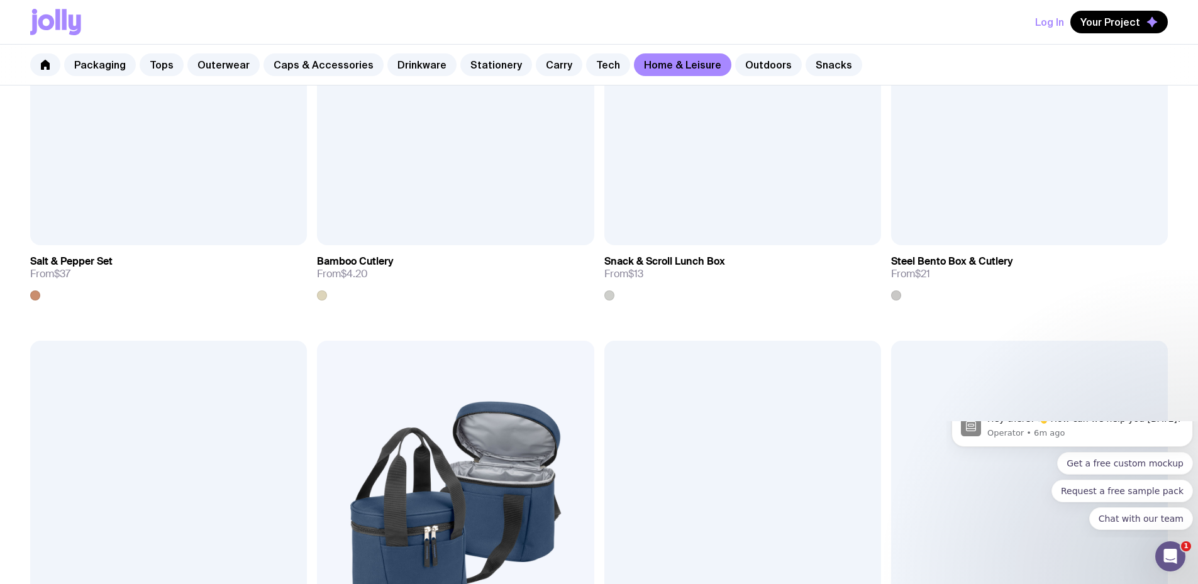
scroll to position [1383, 0]
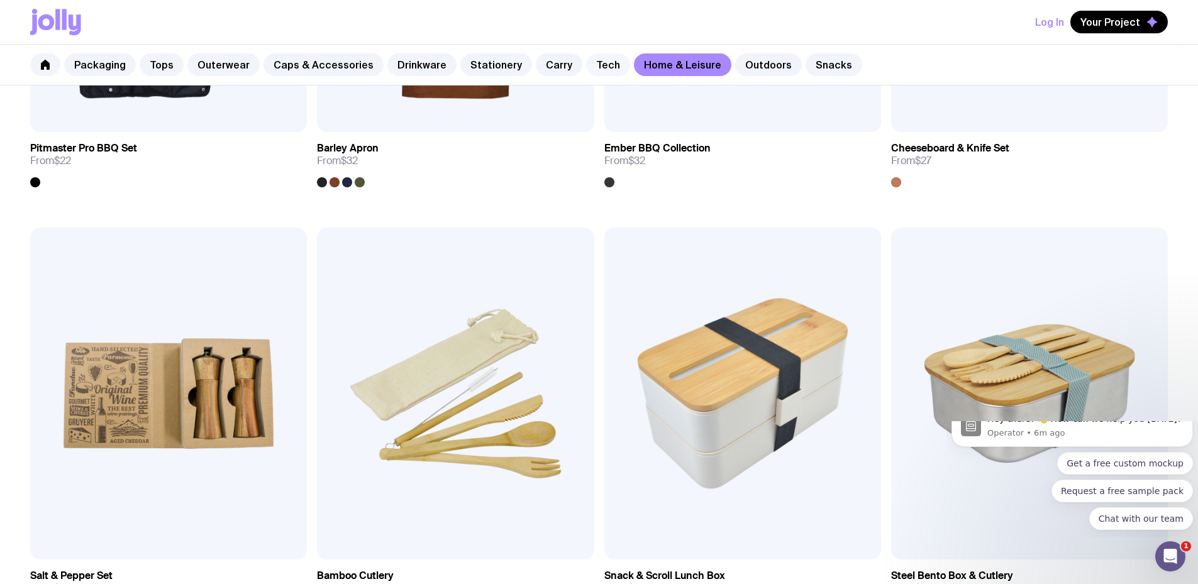
click at [586, 69] on link "Tech" at bounding box center [608, 64] width 44 height 23
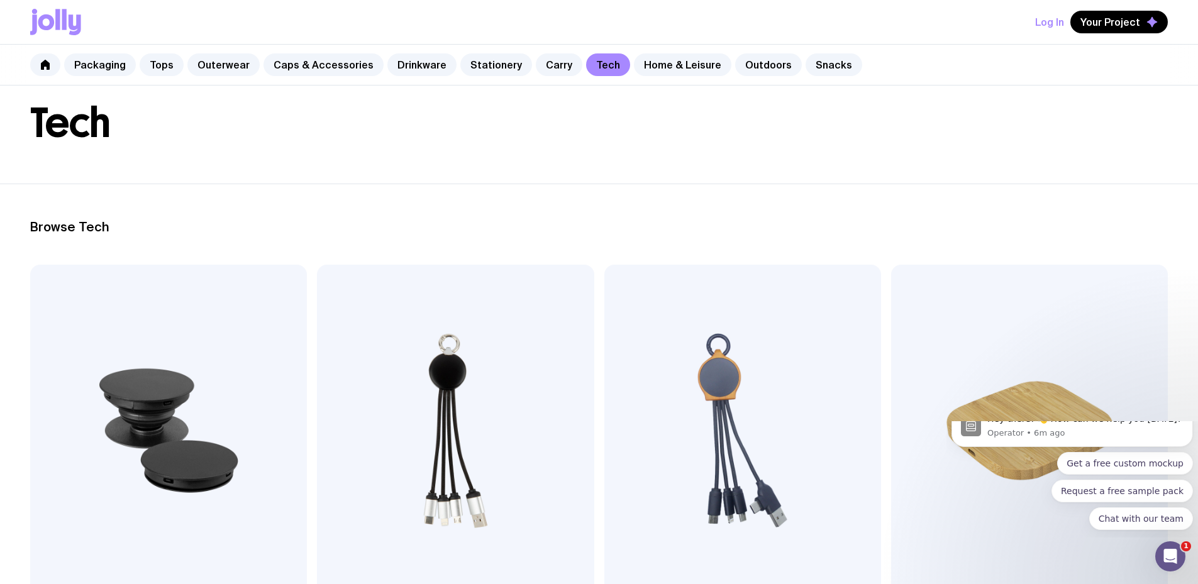
scroll to position [126, 0]
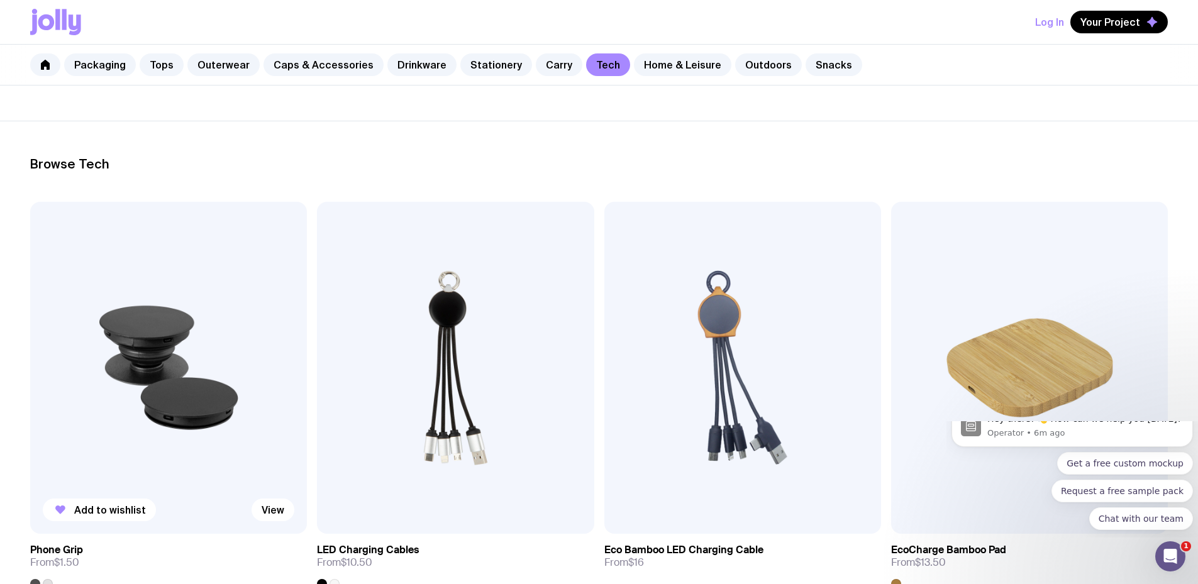
click at [124, 302] on img at bounding box center [168, 368] width 277 height 332
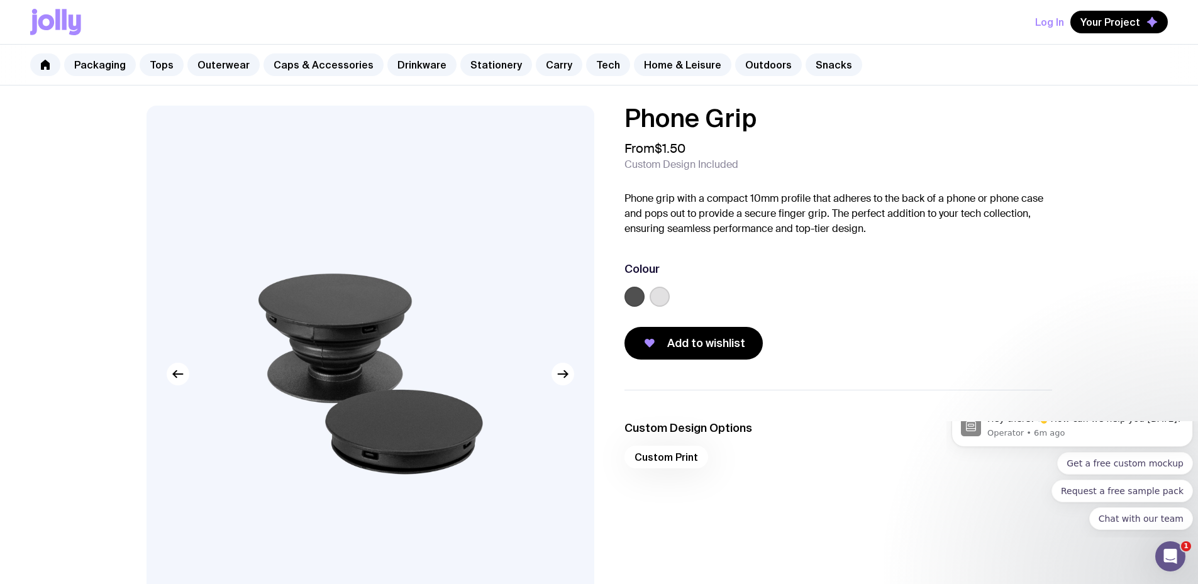
click at [664, 461] on div "Custom Print" at bounding box center [838, 461] width 428 height 30
click at [690, 345] on span "Add to wishlist" at bounding box center [706, 343] width 78 height 15
click at [586, 64] on link "Tech" at bounding box center [608, 64] width 44 height 23
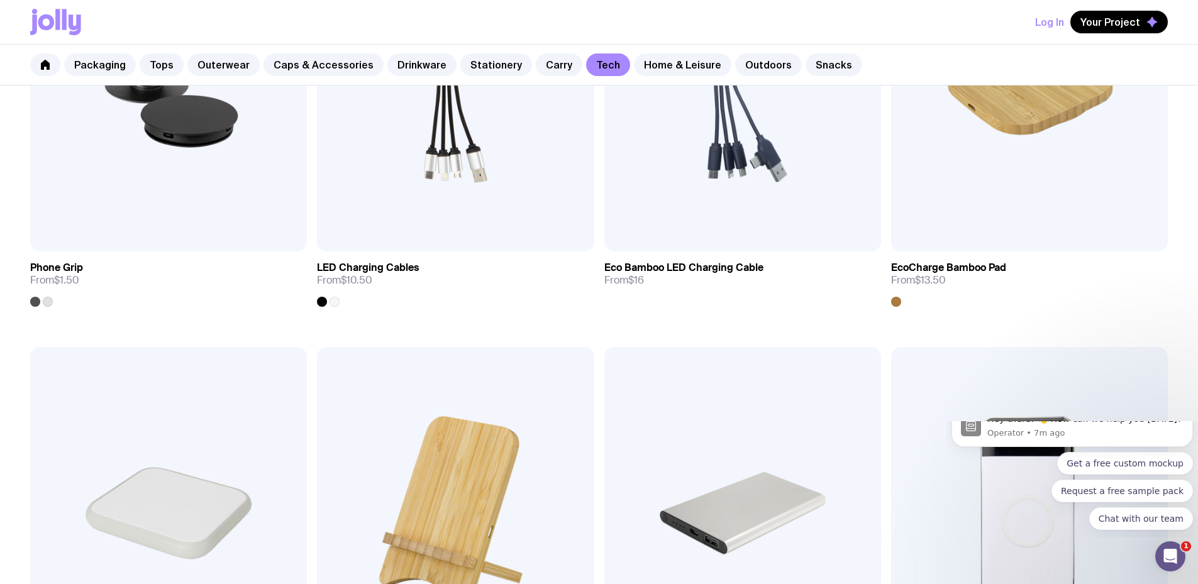
scroll to position [440, 0]
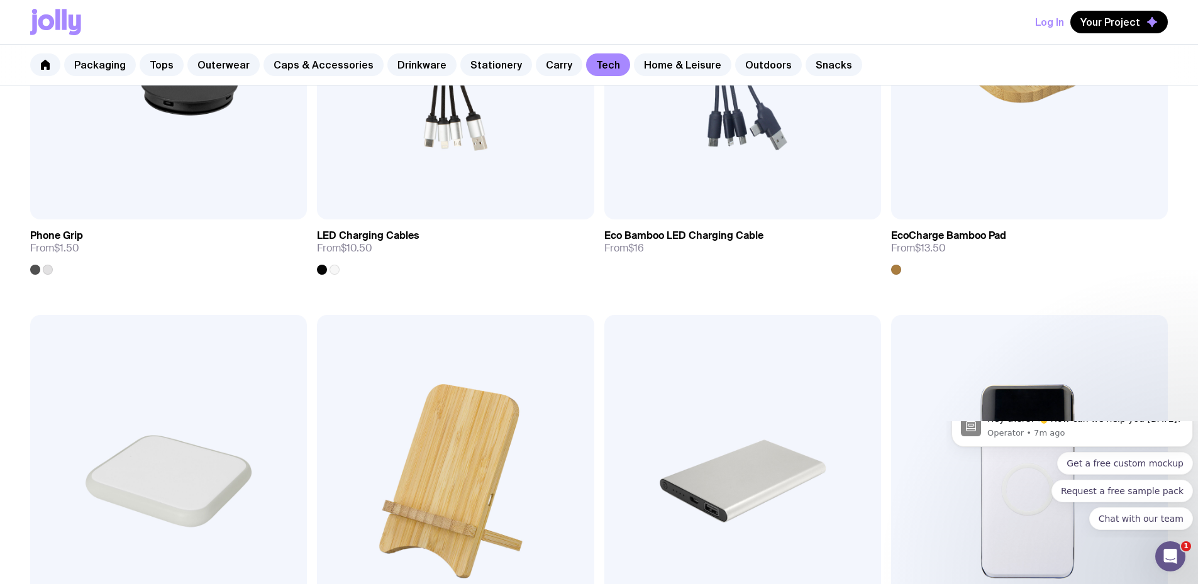
click at [891, 315] on img at bounding box center [1029, 481] width 277 height 332
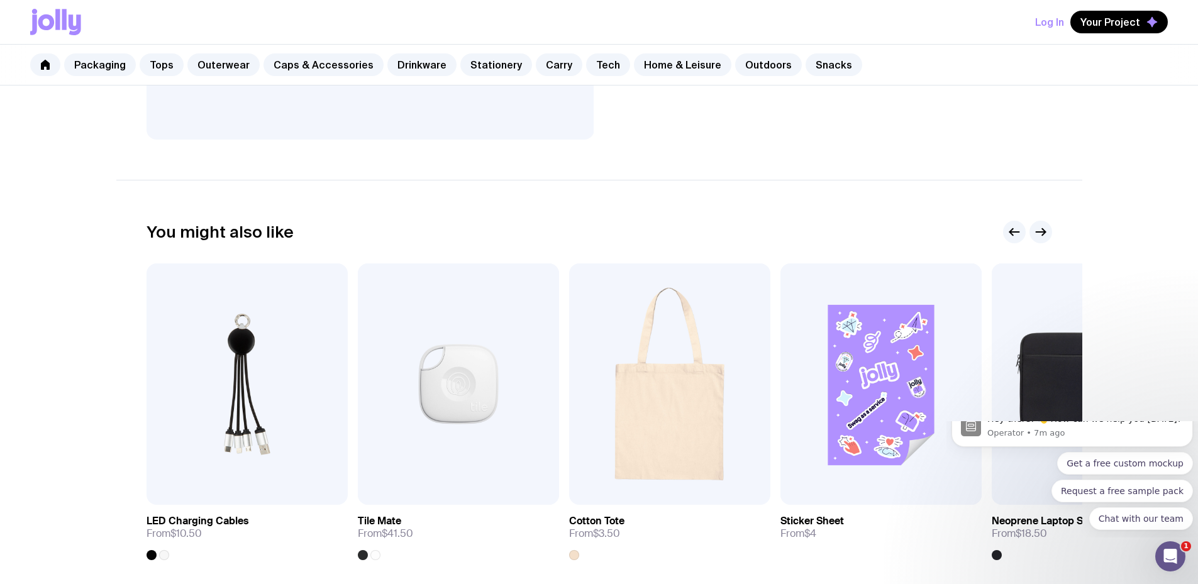
scroll to position [126, 0]
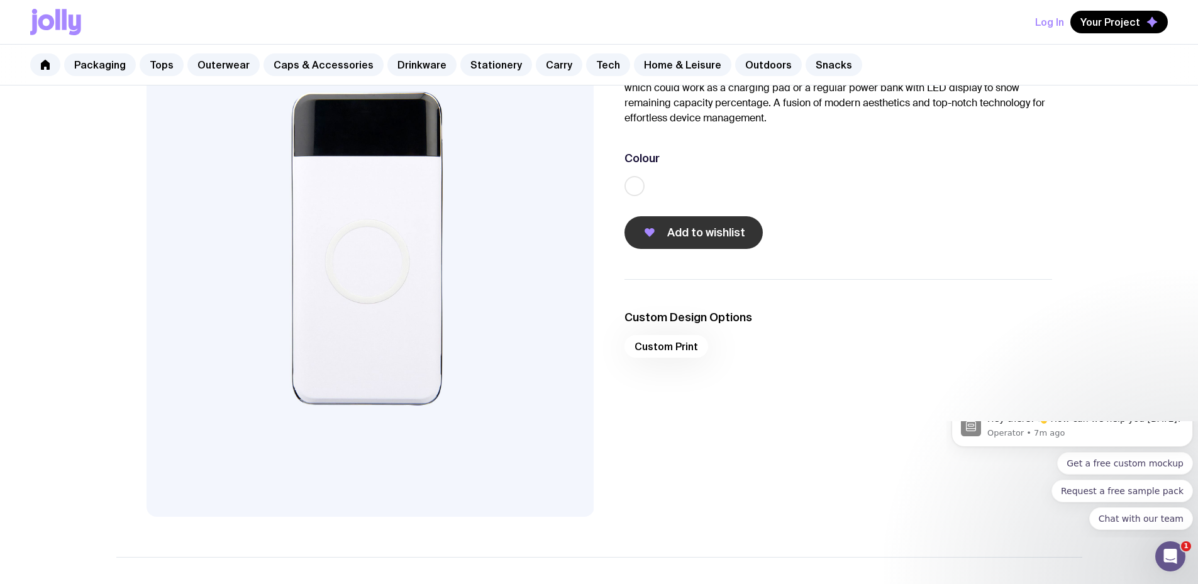
click at [742, 229] on span "Add to wishlist" at bounding box center [706, 232] width 78 height 15
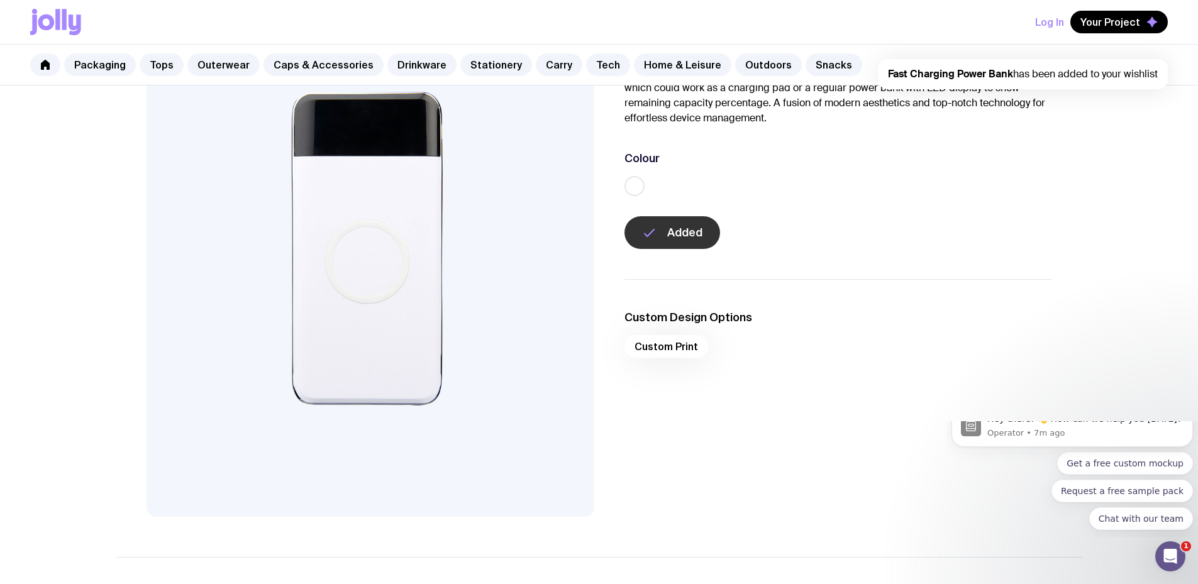
scroll to position [440, 0]
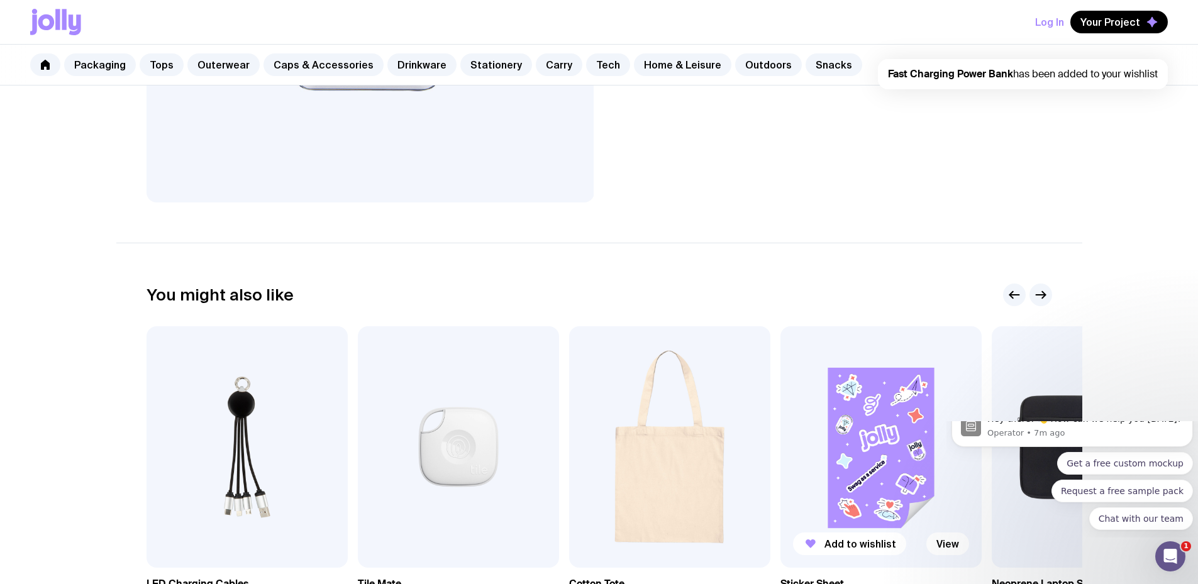
click at [891, 483] on img at bounding box center [880, 446] width 201 height 241
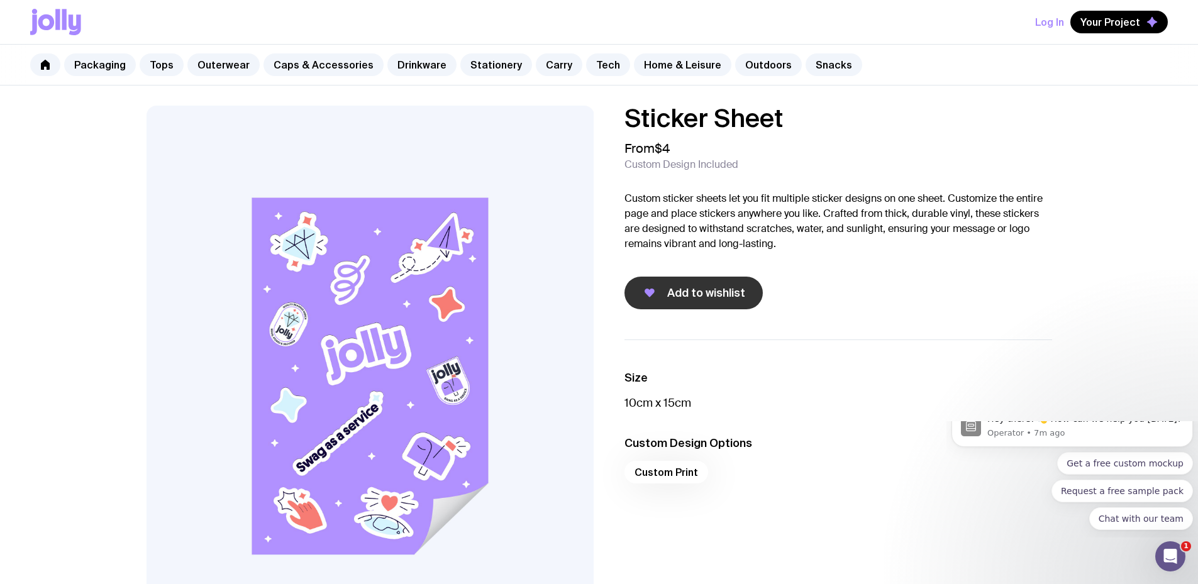
click at [736, 301] on button "Add to wishlist" at bounding box center [693, 293] width 138 height 33
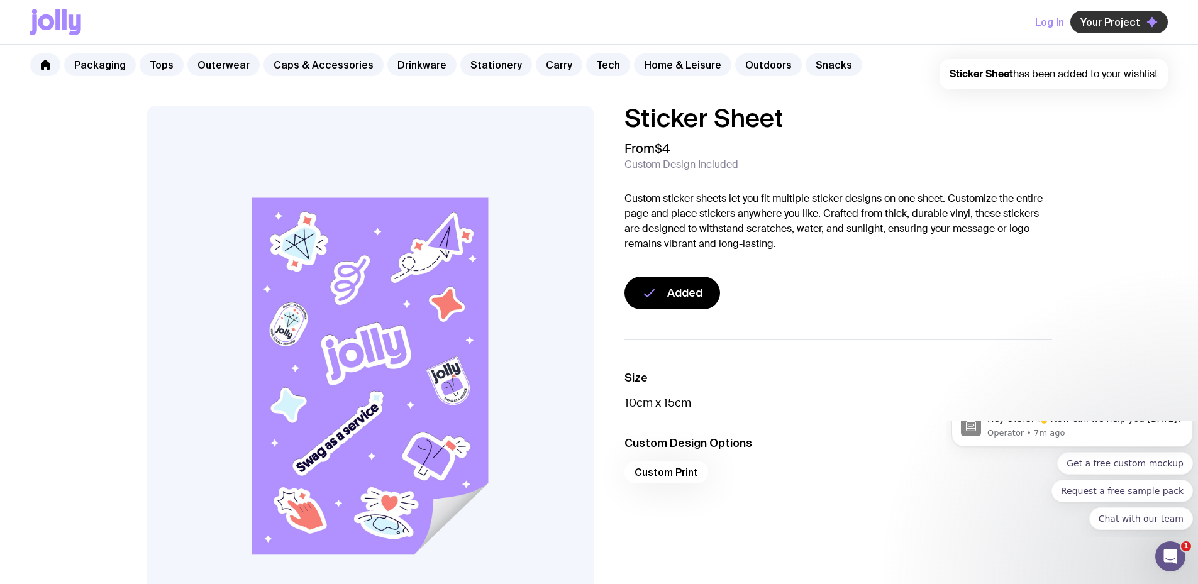
click at [1098, 19] on span "Your Project" at bounding box center [1110, 22] width 60 height 13
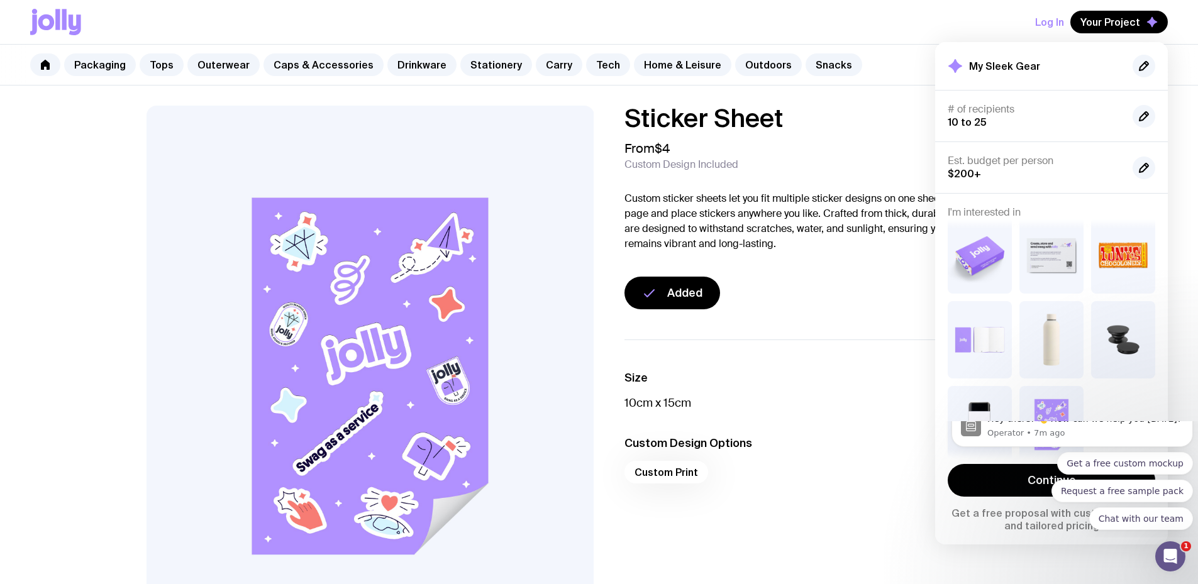
scroll to position [14, 0]
click at [903, 417] on ul "Size 10cm x 15cm Custom Design Options Custom Print" at bounding box center [838, 431] width 428 height 182
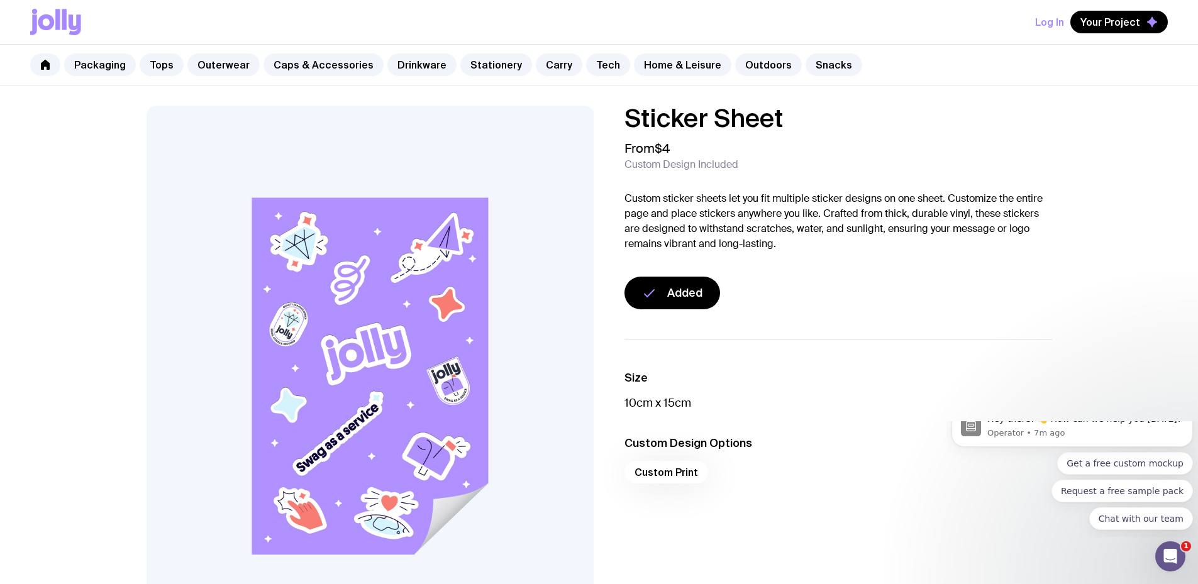
click at [55, 25] on icon at bounding box center [55, 22] width 51 height 26
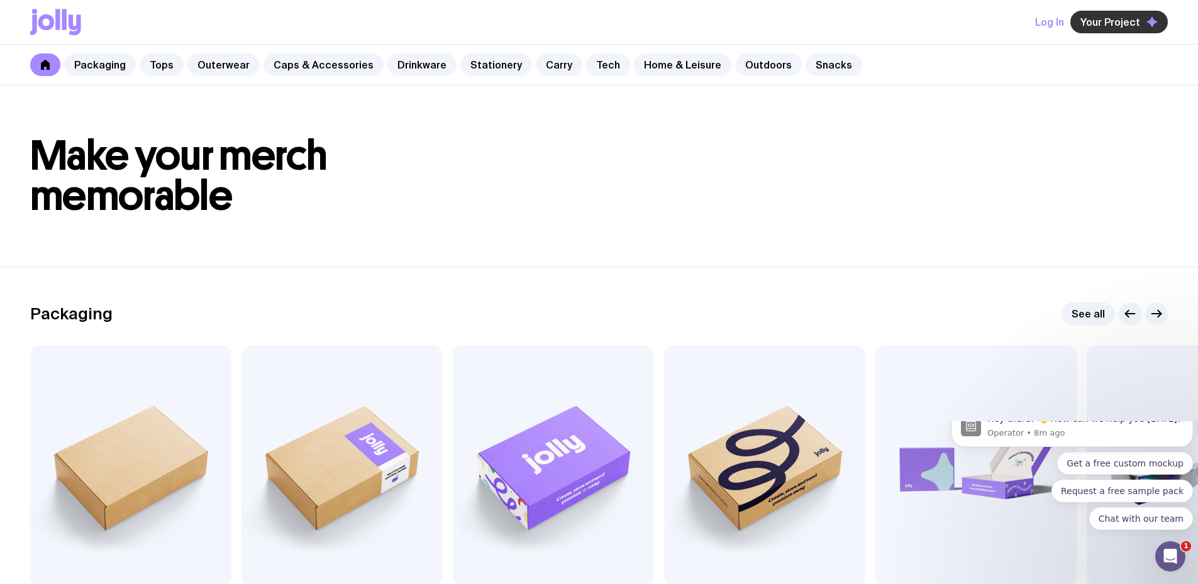
click at [1122, 27] on span "Your Project" at bounding box center [1110, 22] width 60 height 13
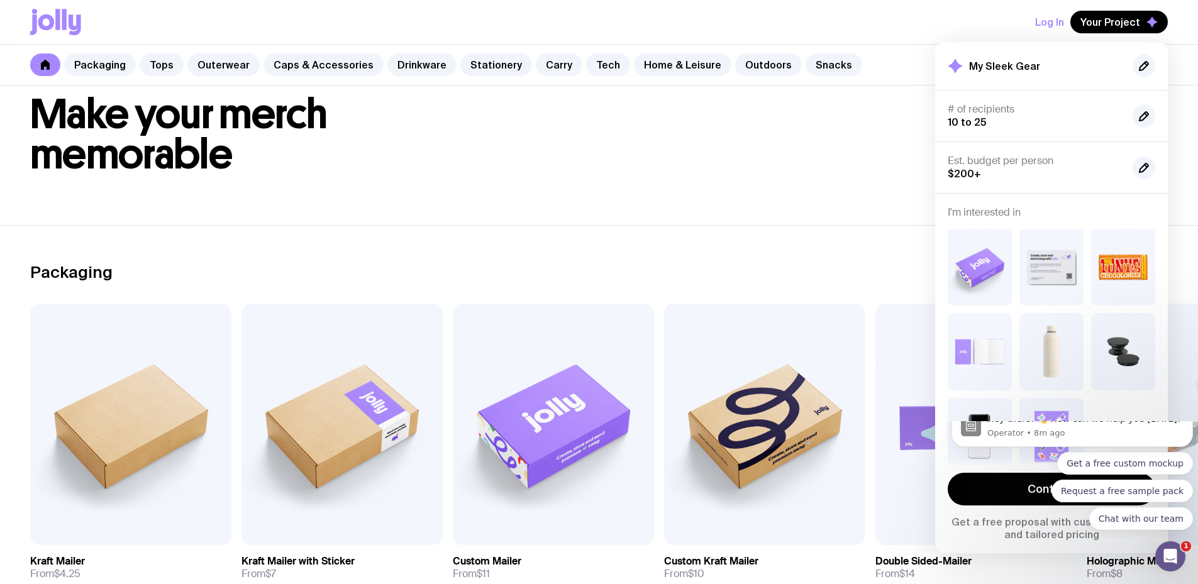
scroll to position [63, 0]
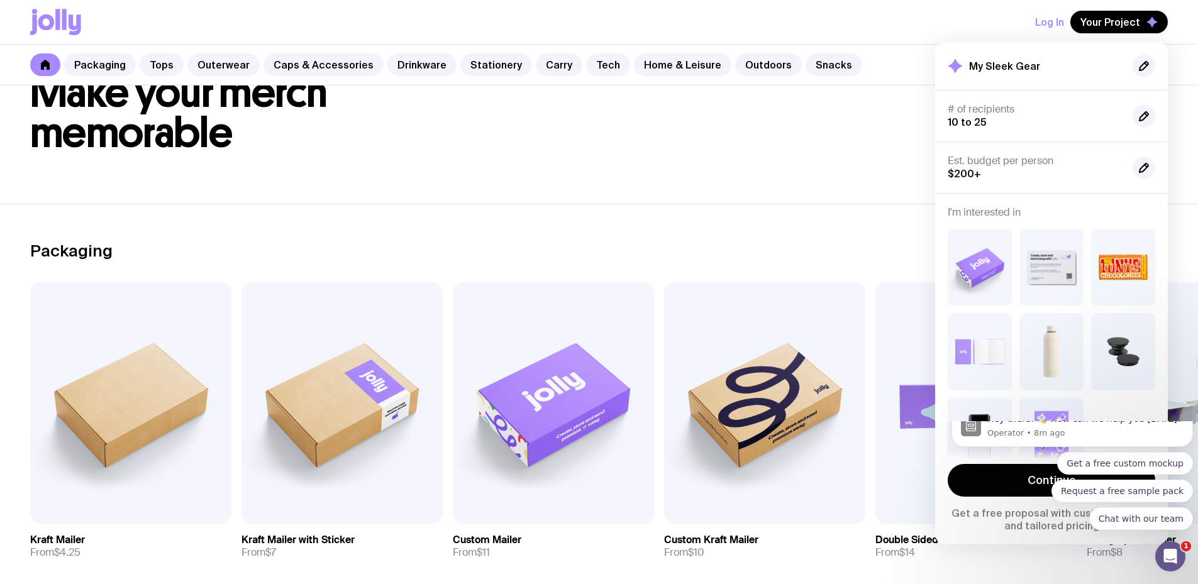
click at [1025, 485] on div "Get a free custom mockup Request a free sample pack Chat with our team" at bounding box center [1071, 491] width 241 height 78
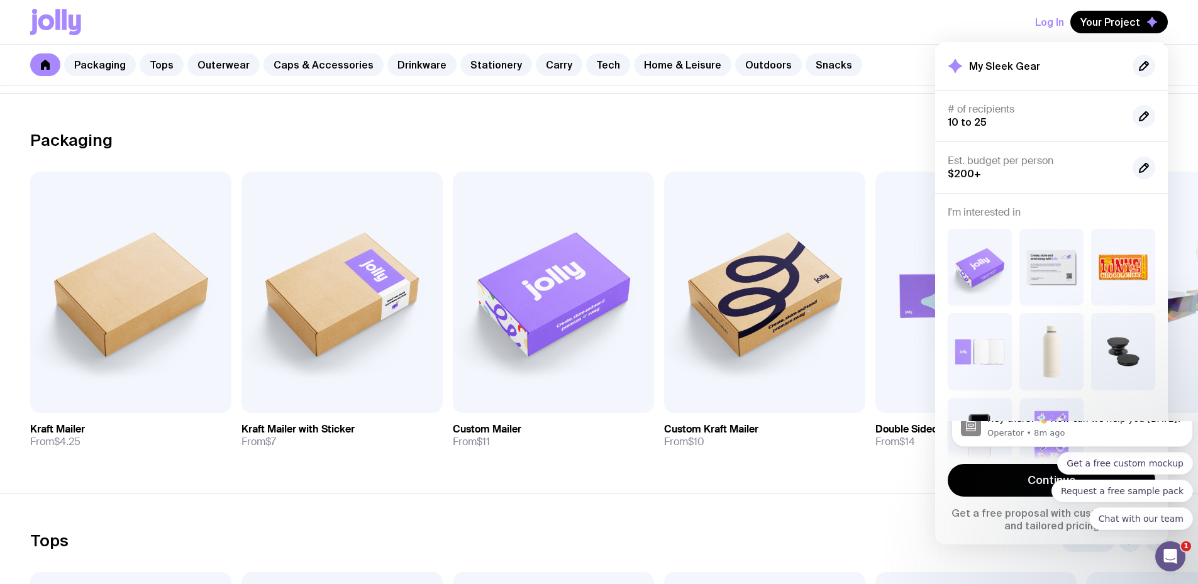
scroll to position [0, 0]
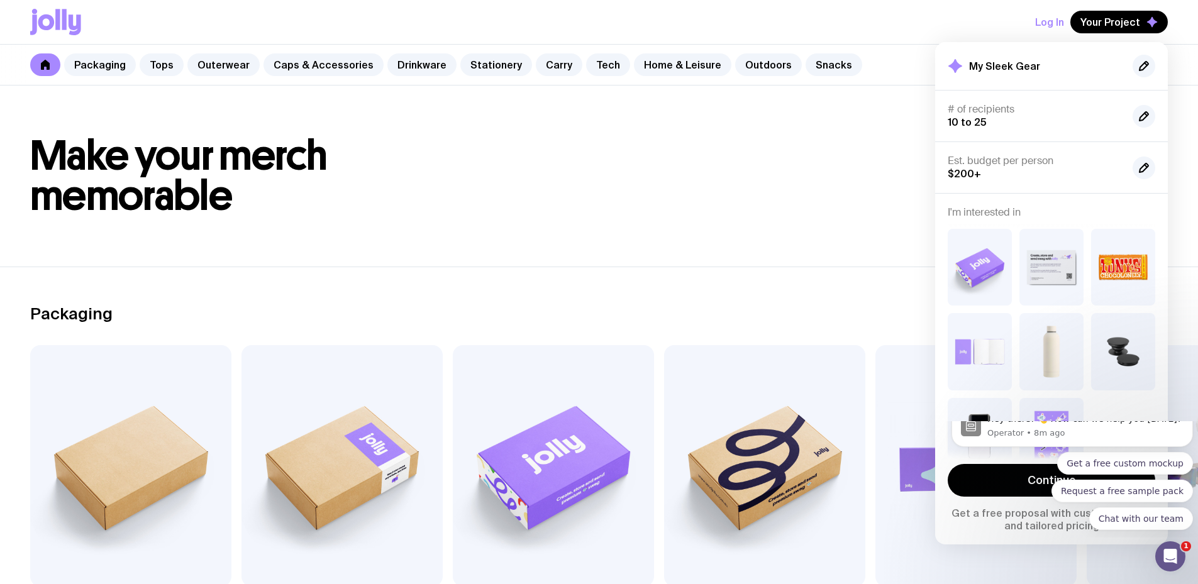
click at [1188, 411] on icon "Dismiss notification" at bounding box center [1188, 409] width 4 height 4
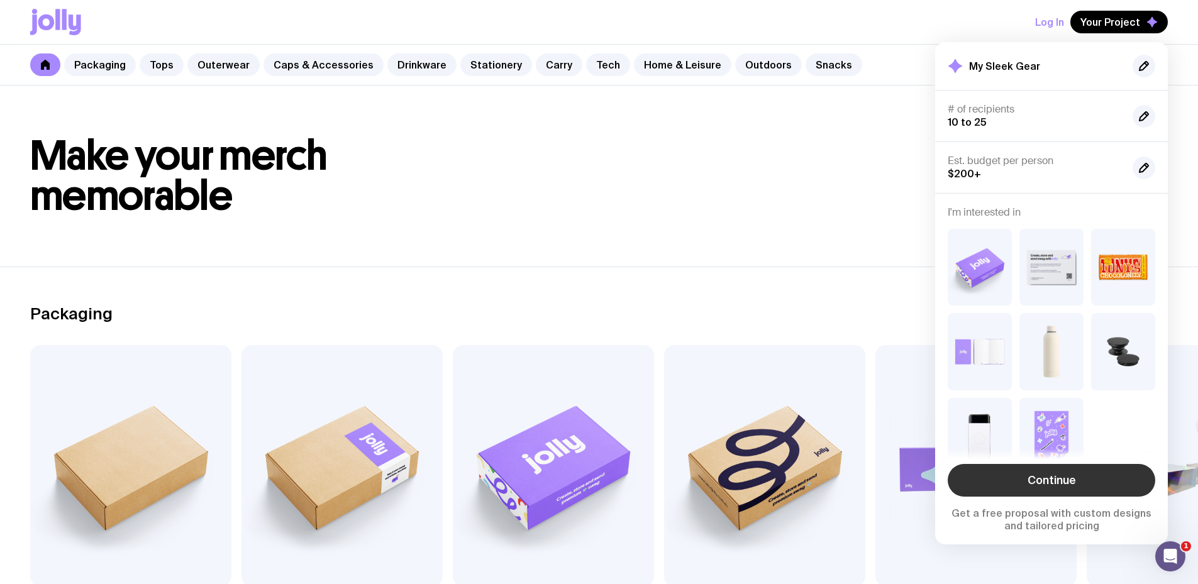
click at [1093, 475] on link "Continue" at bounding box center [1051, 480] width 207 height 33
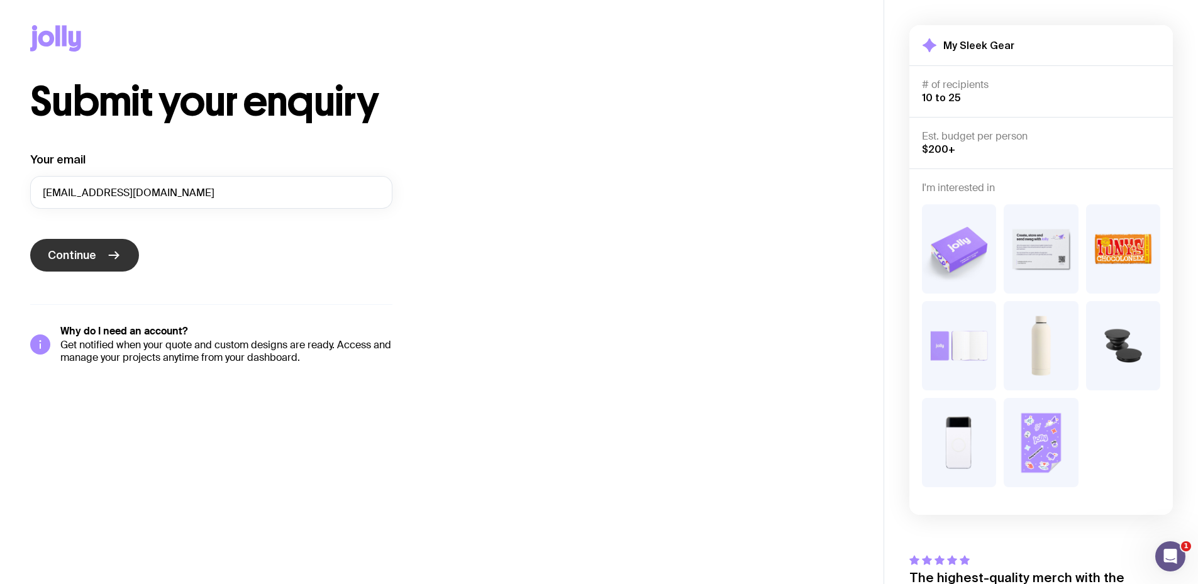
click at [103, 256] on button "Continue" at bounding box center [84, 255] width 109 height 33
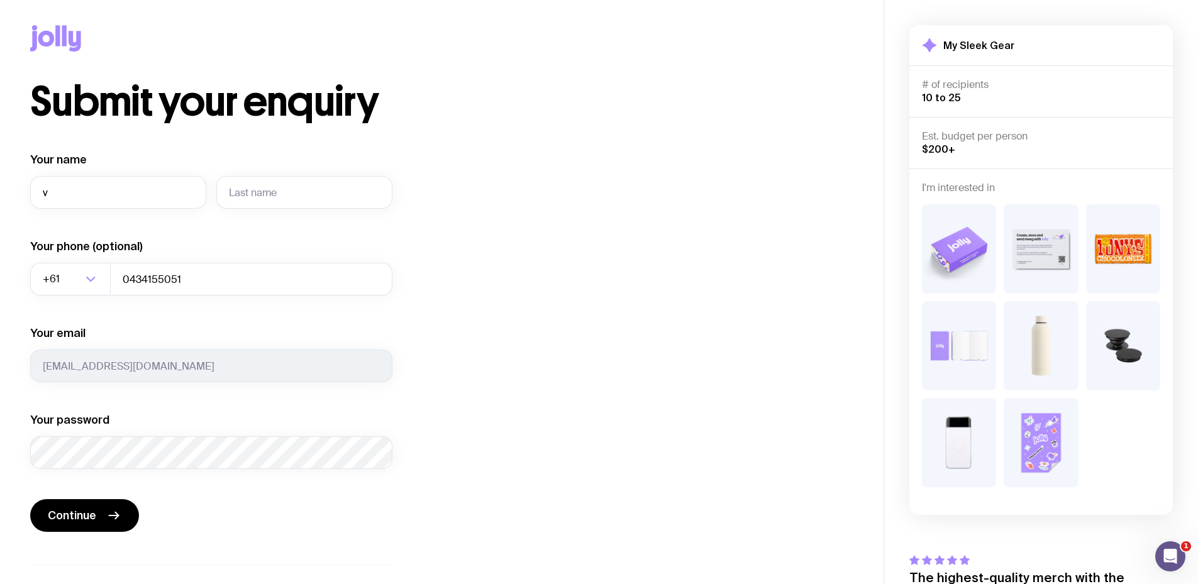
type input "[PERSON_NAME]"
type input "Duke"
click at [148, 275] on input "0434155051" at bounding box center [251, 279] width 282 height 33
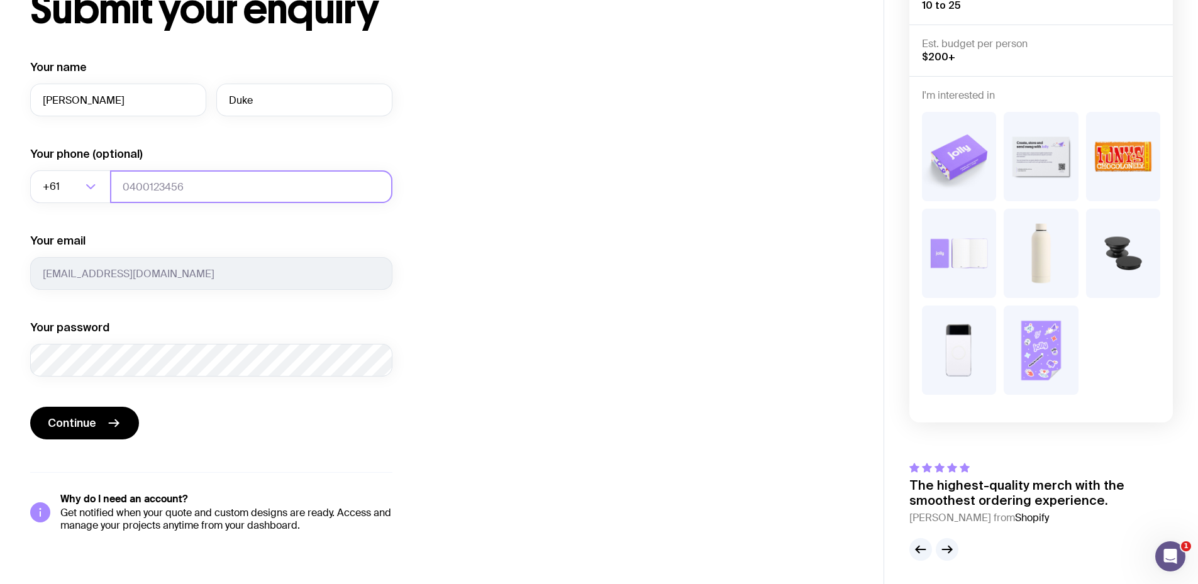
scroll to position [94, 0]
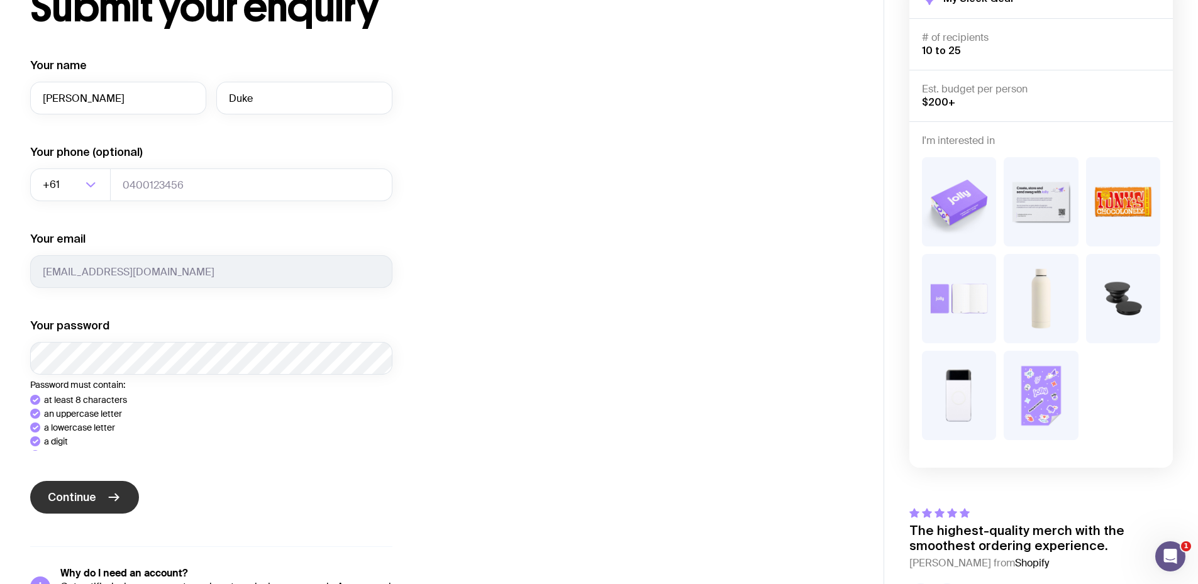
click at [71, 507] on div "Continue" at bounding box center [211, 498] width 362 height 35
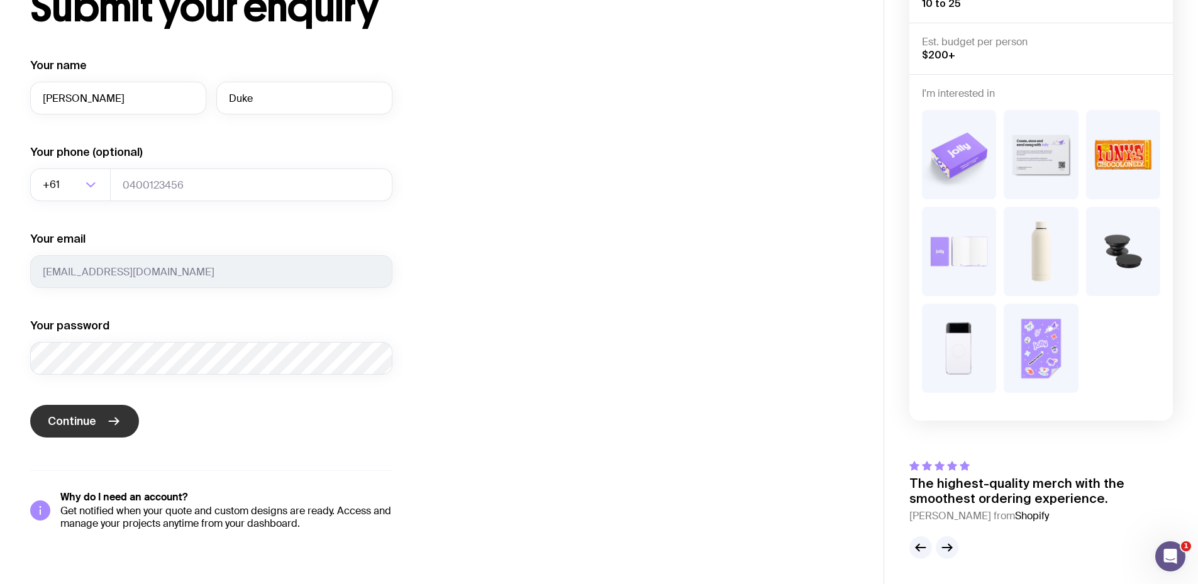
click at [106, 415] on icon "submit" at bounding box center [113, 421] width 15 height 15
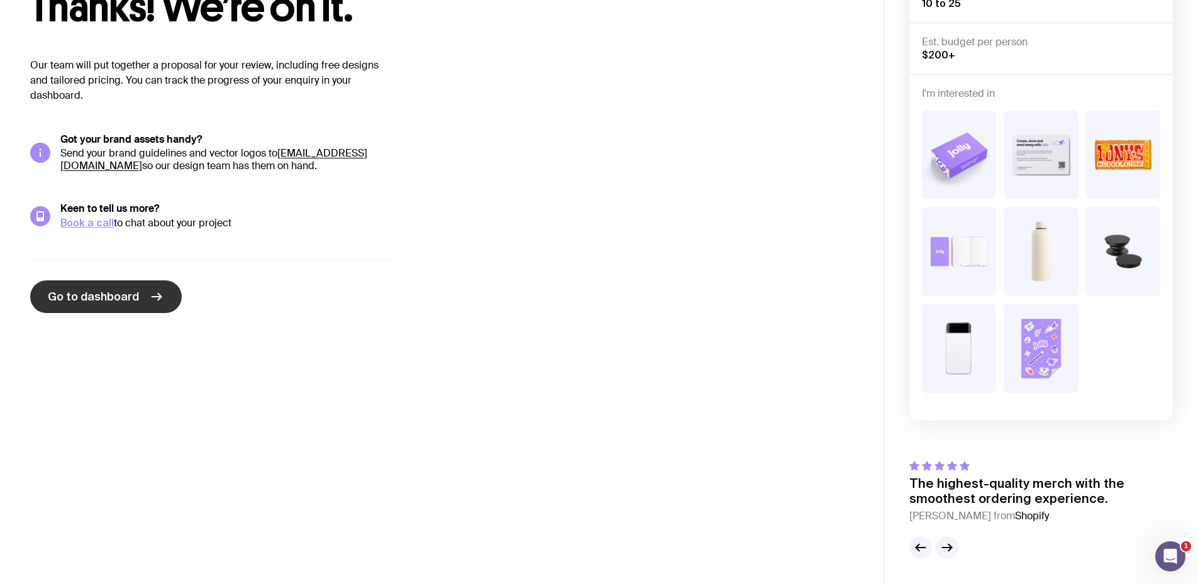
click at [118, 293] on span "Go to dashboard" at bounding box center [93, 296] width 91 height 15
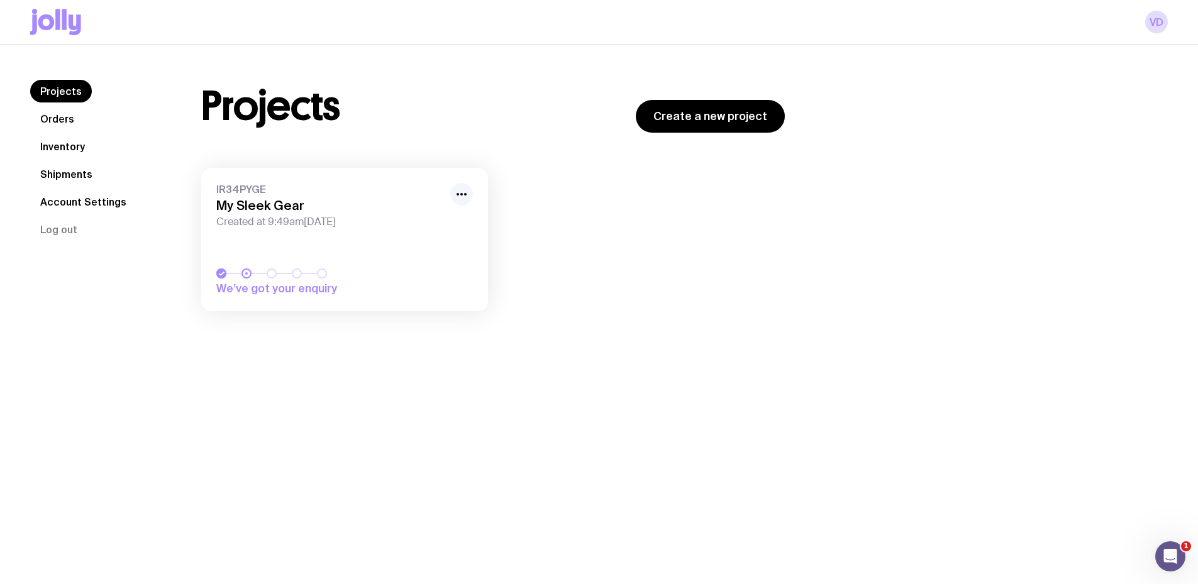
click at [463, 198] on icon "button" at bounding box center [461, 194] width 15 height 15
click at [109, 272] on div "Projects Orders Inventory Shipments Account Settings Log out" at bounding box center [100, 187] width 141 height 214
